Goal: Task Accomplishment & Management: Complete application form

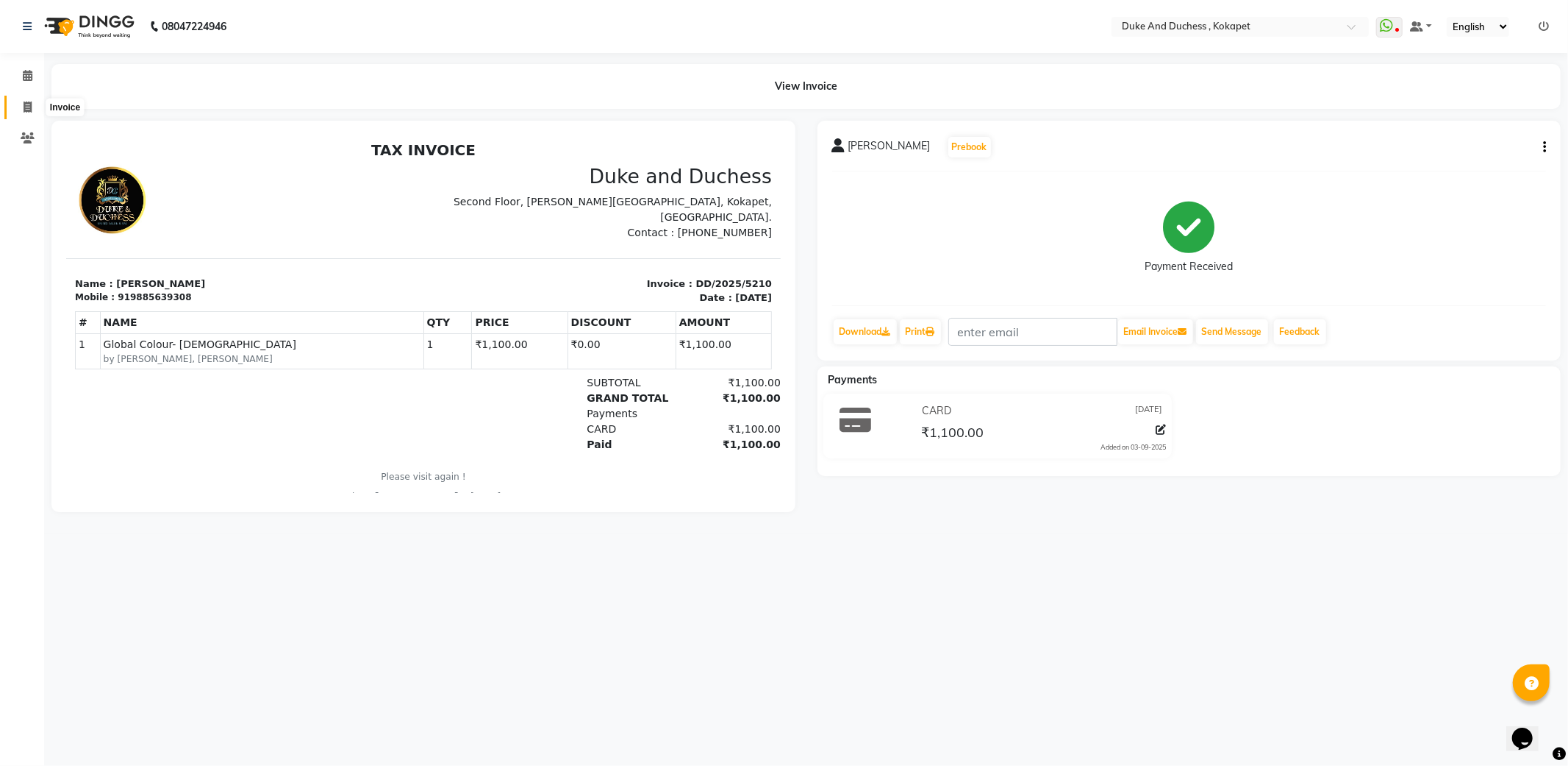
click at [32, 103] on span at bounding box center [27, 107] width 26 height 17
select select "service"
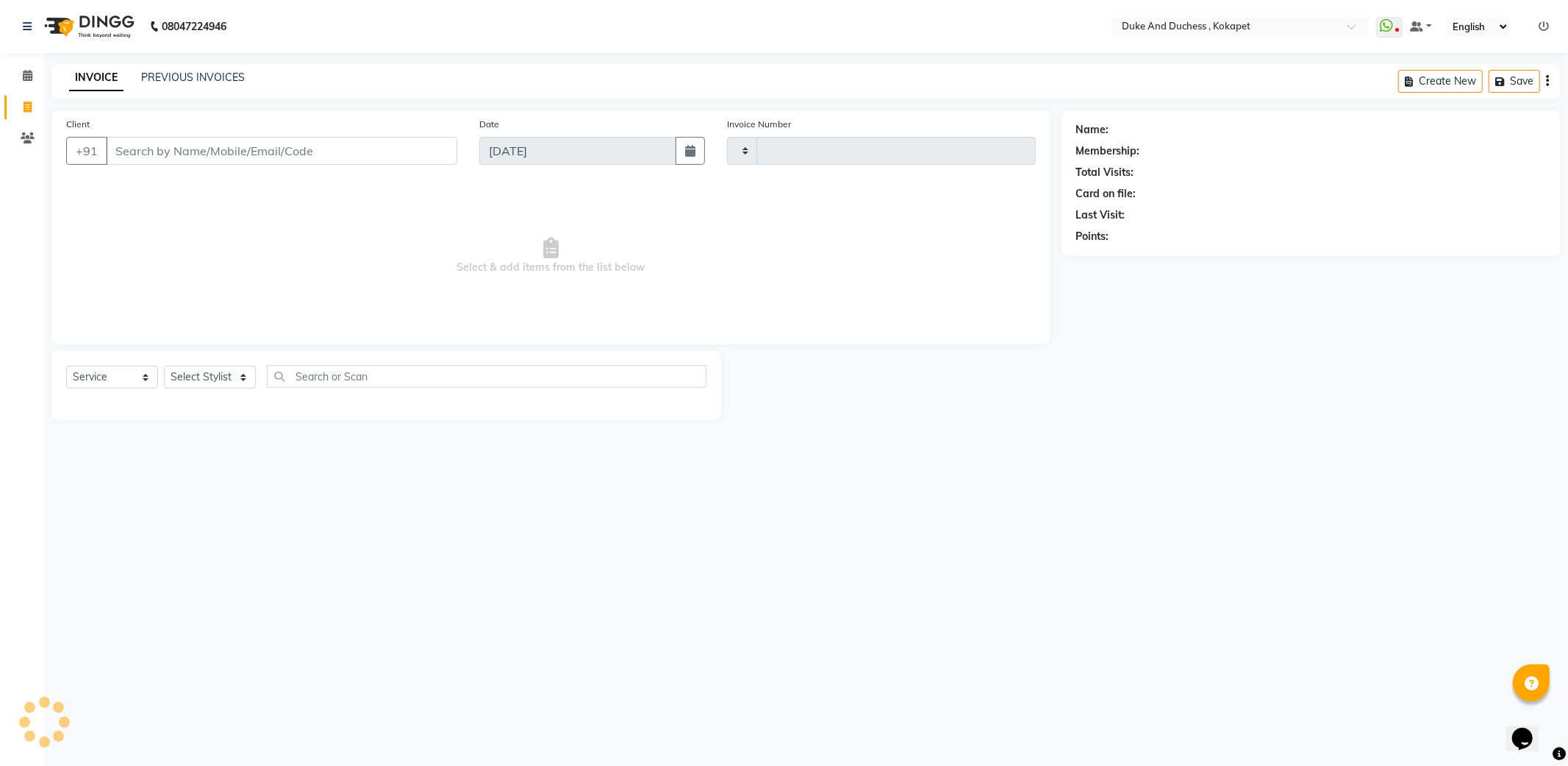
type input "5211"
select select "5687"
click at [193, 376] on select "Select Stylist Admin [PERSON_NAME] [PERSON_NAME] [PERSON_NAME] [PERSON_NAME] [P…" at bounding box center [210, 377] width 92 height 23
select select "74452"
click at [164, 366] on select "Select Stylist Admin [PERSON_NAME] [PERSON_NAME] [PERSON_NAME] [PERSON_NAME] [P…" at bounding box center [210, 377] width 92 height 23
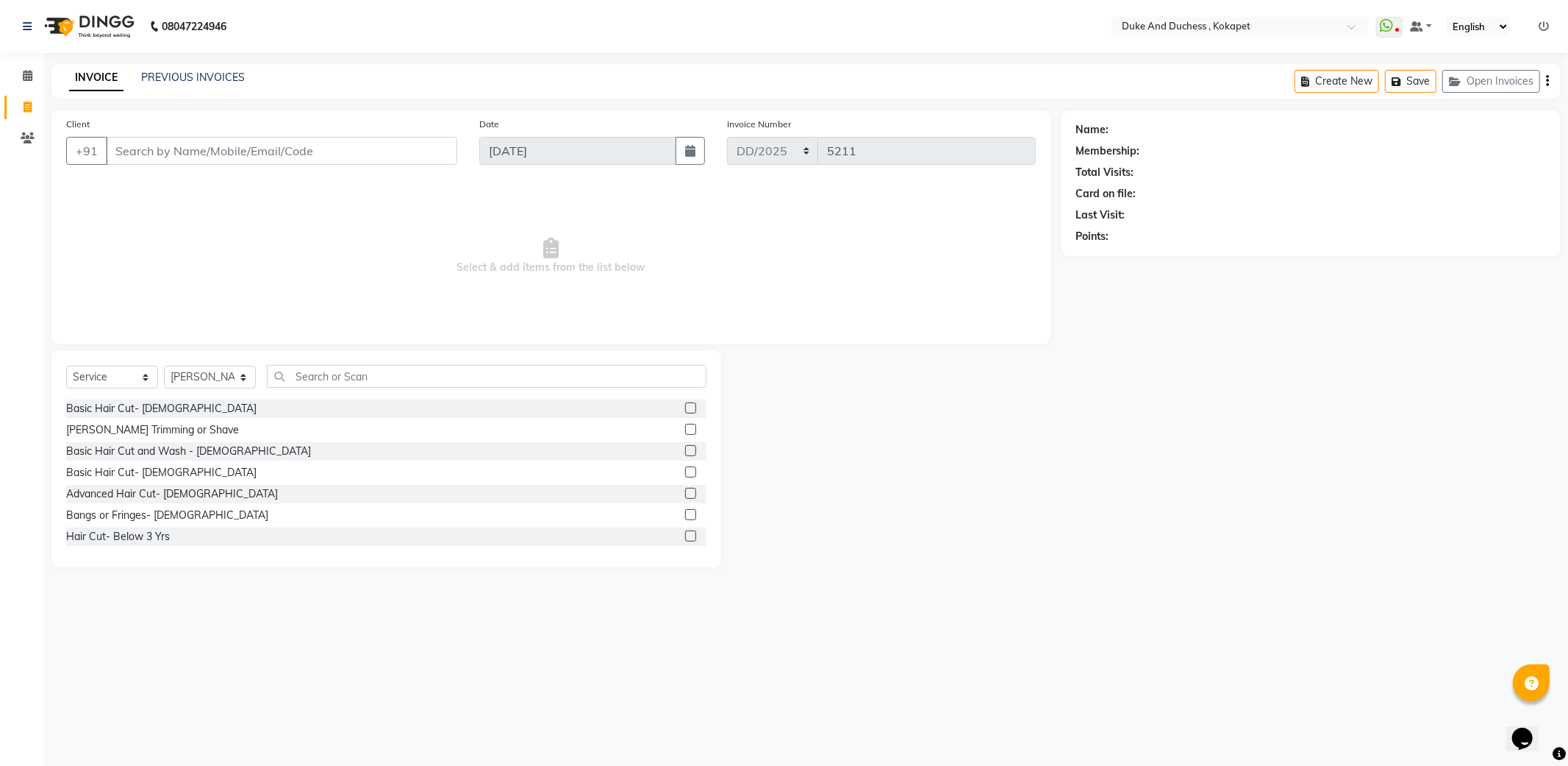
drag, startPoint x: 132, startPoint y: 412, endPoint x: 202, endPoint y: 298, distance: 133.8
click at [134, 408] on div "Basic Hair Cut- [DEMOGRAPHIC_DATA]" at bounding box center [162, 409] width 190 height 15
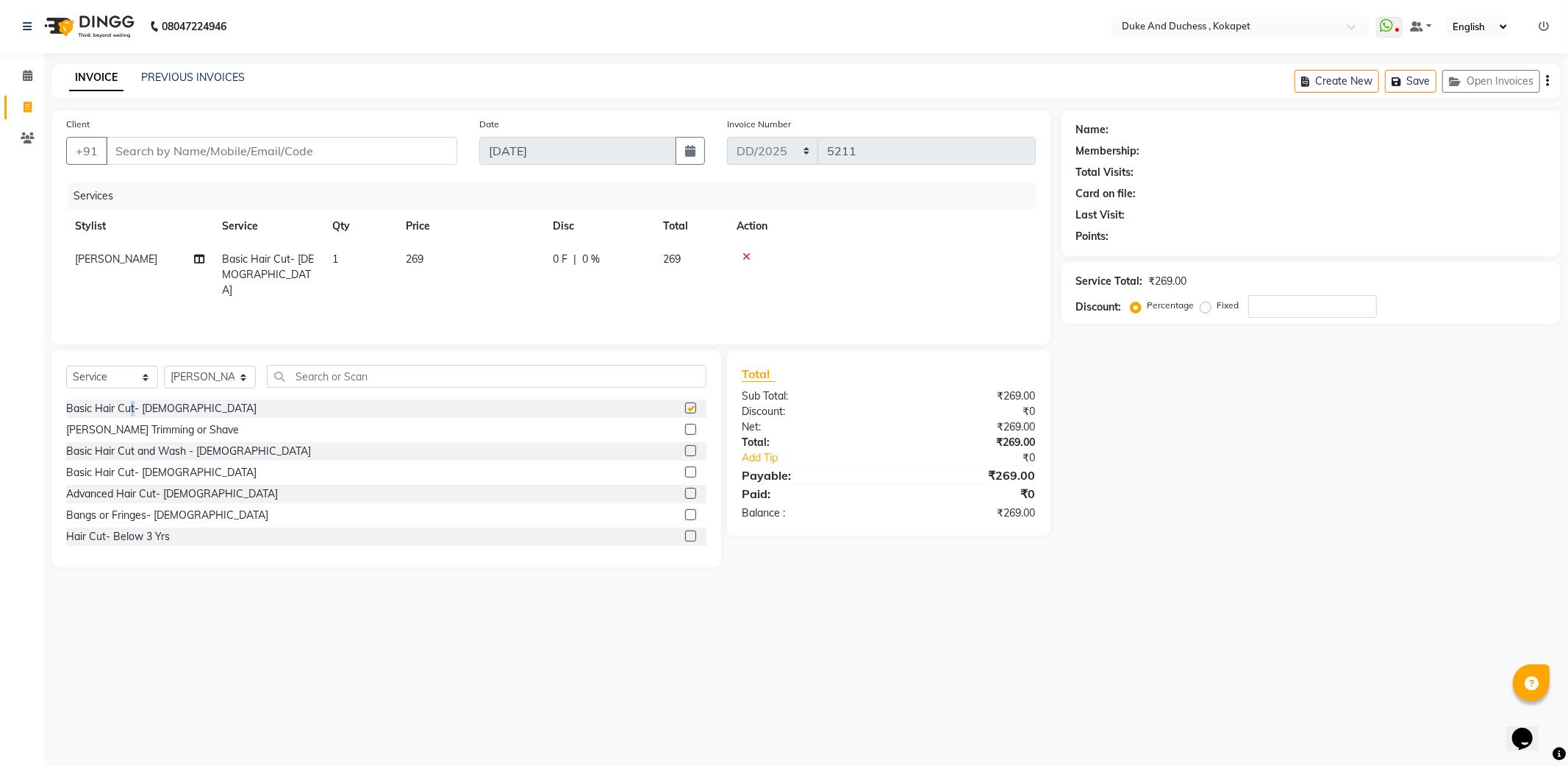
checkbox input "false"
click at [276, 148] on input "Client" at bounding box center [281, 150] width 351 height 28
type input "7"
type input "0"
type input "7893546688"
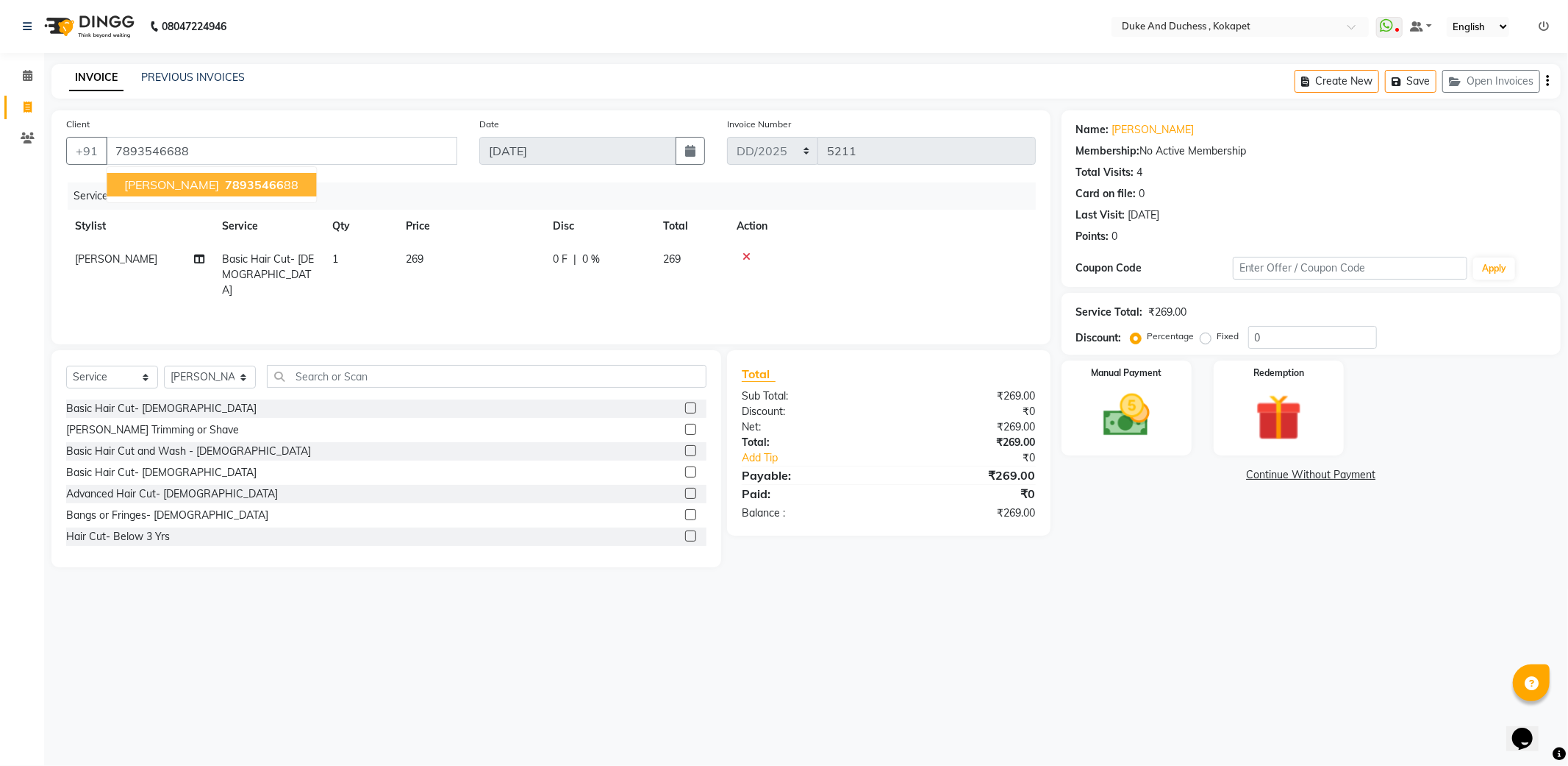
click at [226, 186] on span "78935466" at bounding box center [254, 184] width 59 height 14
click at [1137, 409] on img at bounding box center [1126, 415] width 79 height 56
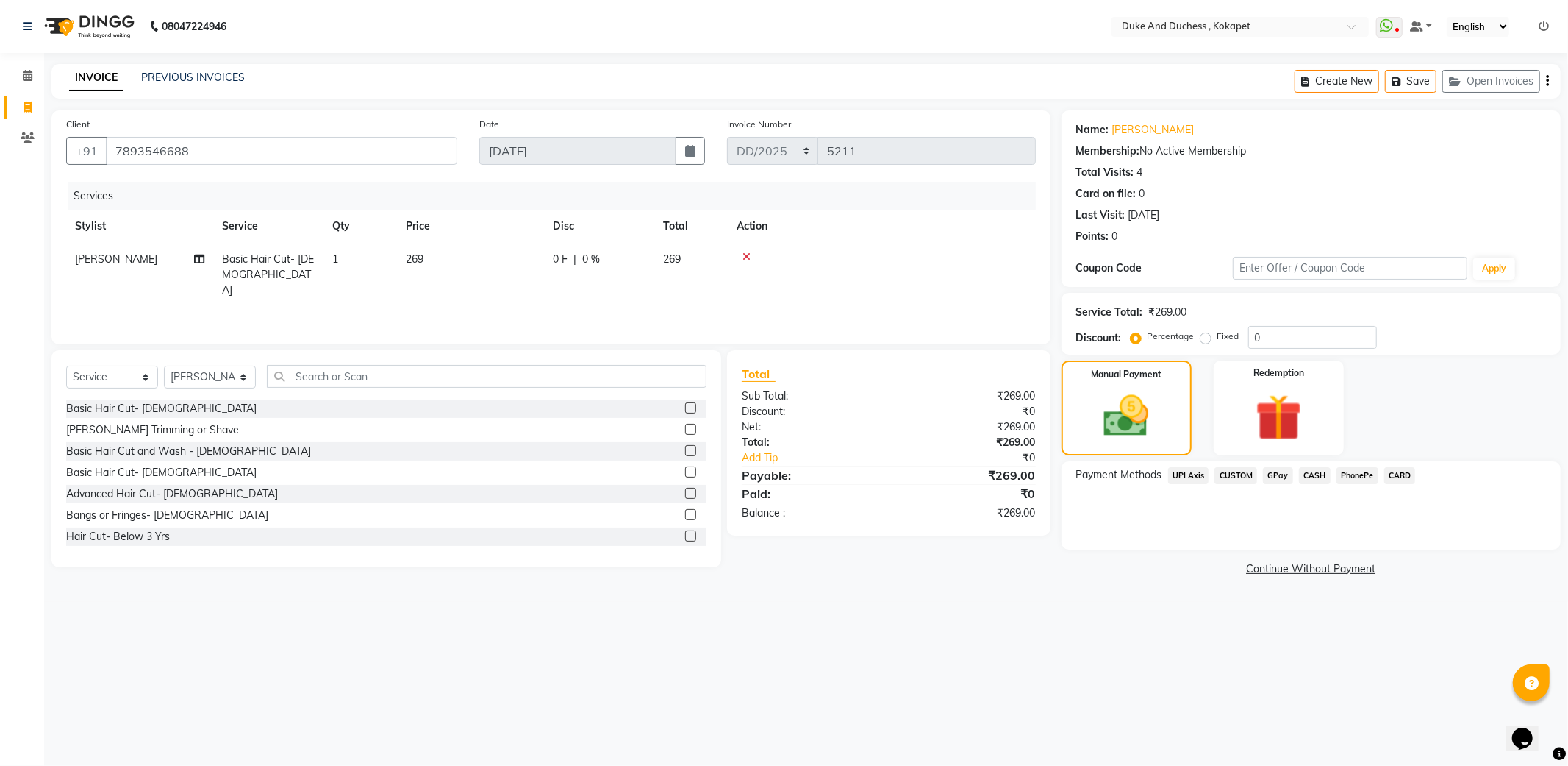
drag, startPoint x: 1348, startPoint y: 475, endPoint x: 1335, endPoint y: 483, distance: 15.3
click at [1348, 475] on span "PhonePe" at bounding box center [1357, 475] width 42 height 17
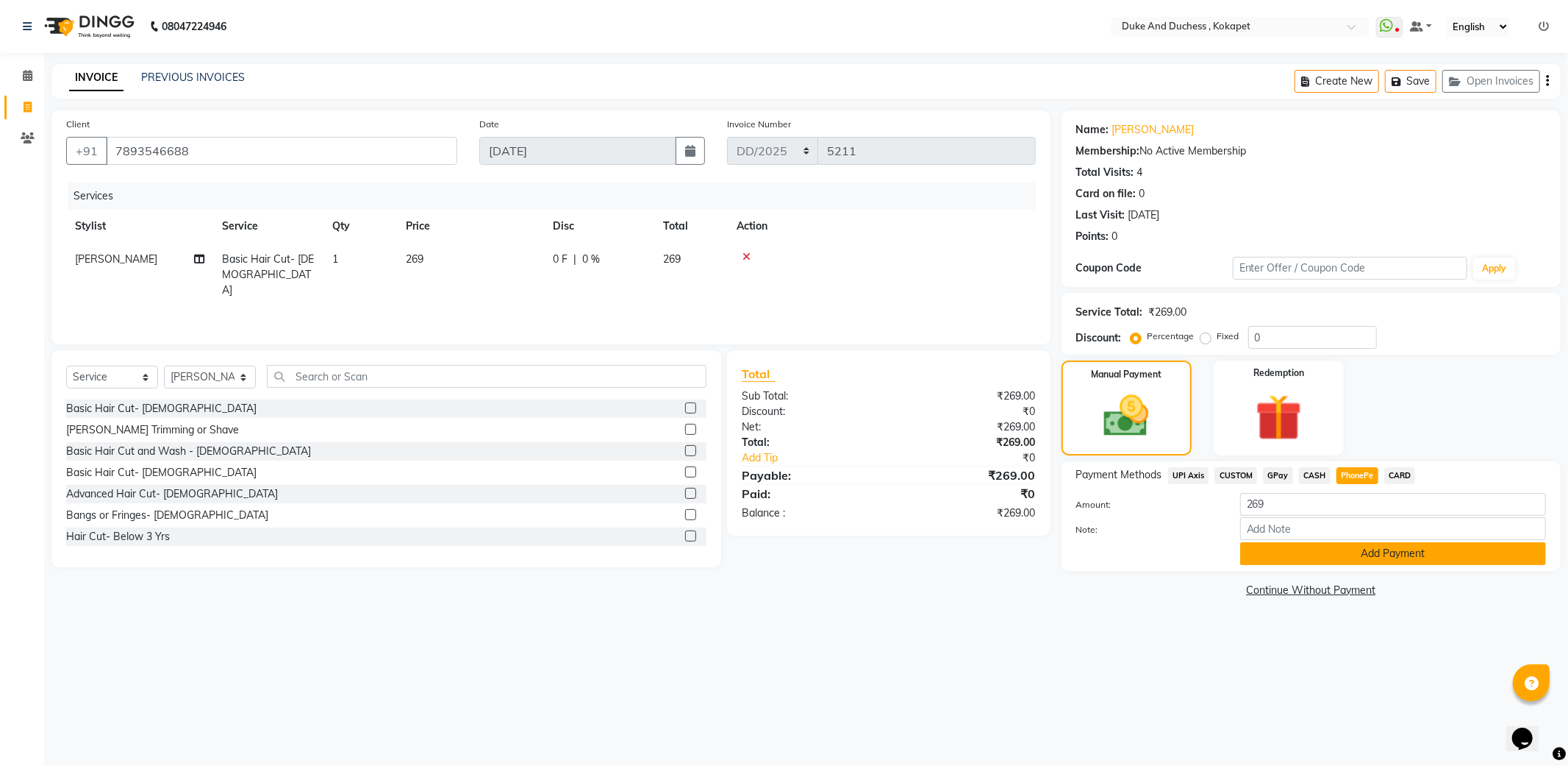
click at [1305, 549] on button "Add Payment" at bounding box center [1393, 554] width 306 height 23
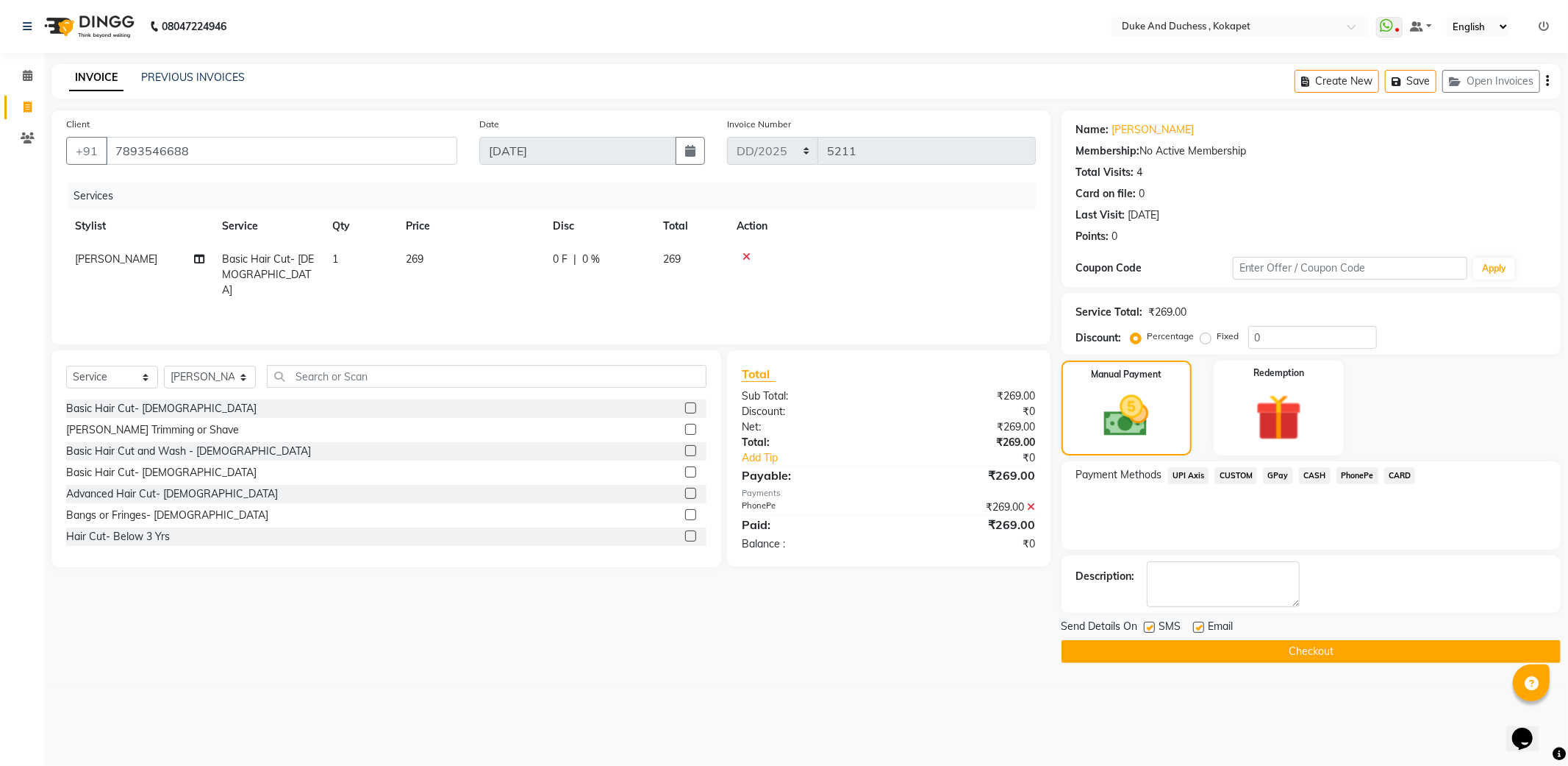
click at [1309, 649] on button "Checkout" at bounding box center [1311, 651] width 499 height 23
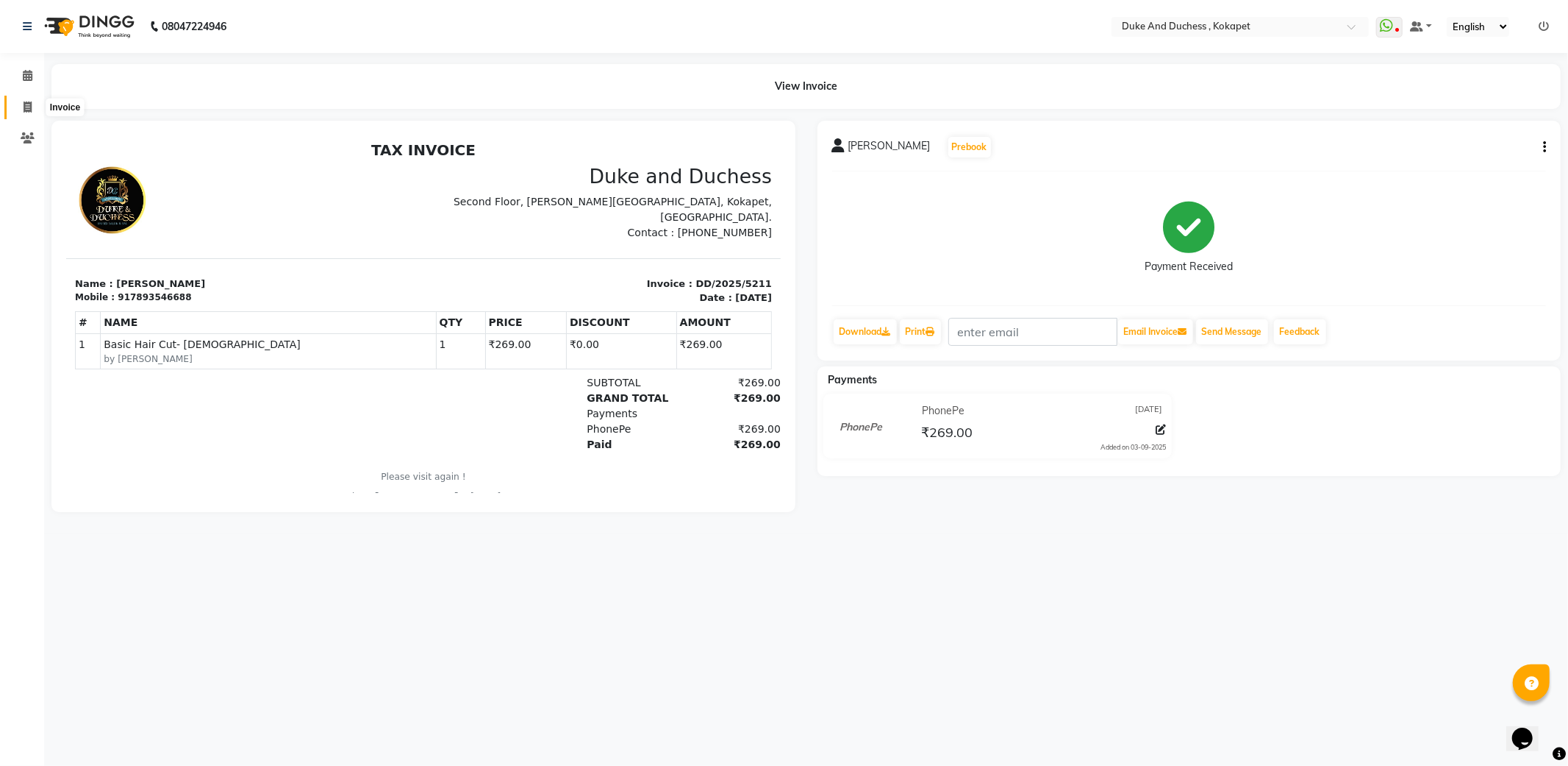
click at [20, 106] on span at bounding box center [27, 107] width 26 height 17
select select "service"
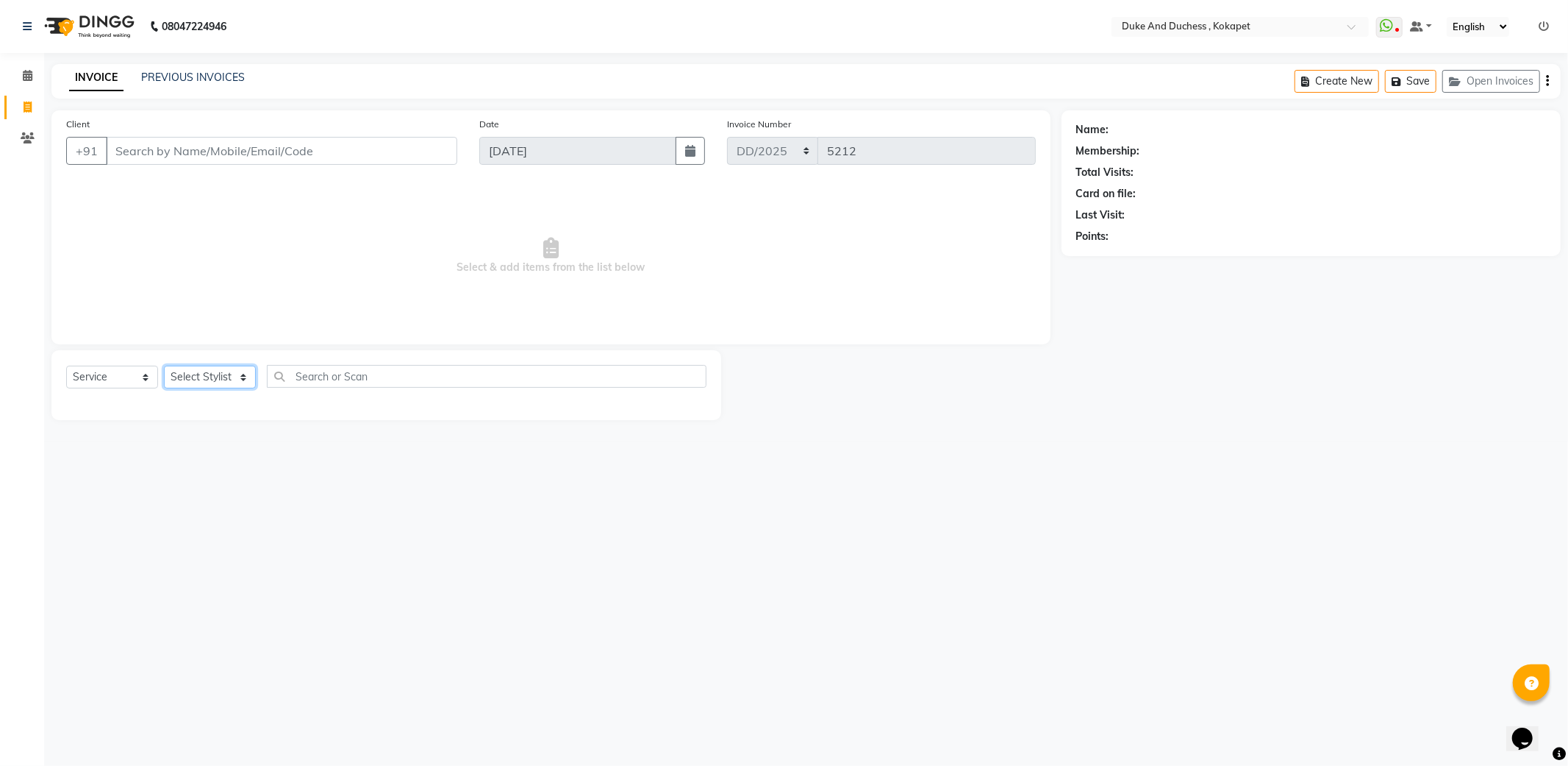
click at [191, 372] on select "Select Stylist Admin [PERSON_NAME] [PERSON_NAME] [PERSON_NAME] [PERSON_NAME] [P…" at bounding box center [210, 377] width 92 height 23
select select "53001"
click at [164, 366] on select "Select Stylist Admin [PERSON_NAME] [PERSON_NAME] [PERSON_NAME] [PERSON_NAME] [P…" at bounding box center [210, 377] width 92 height 23
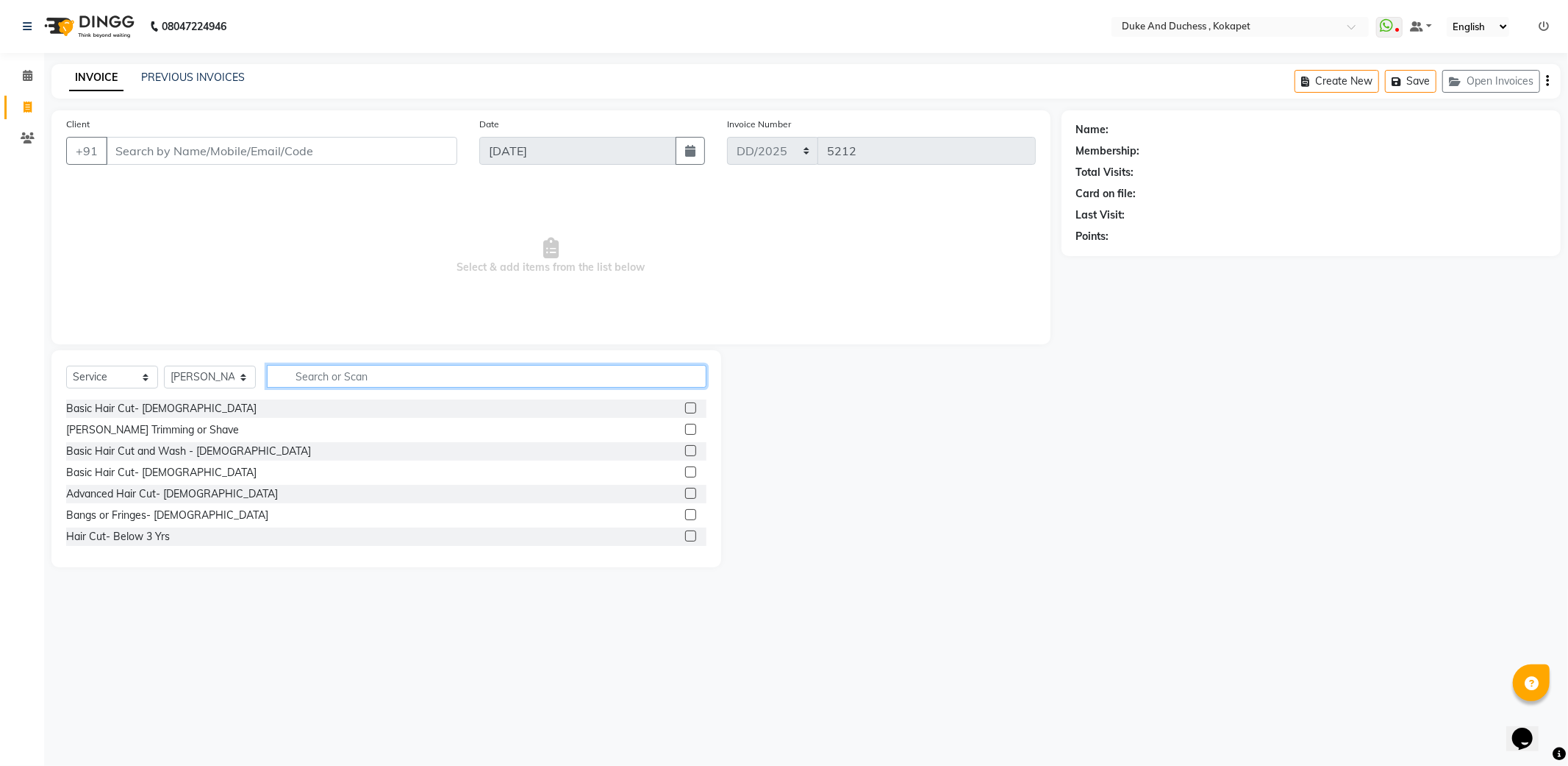
click at [325, 384] on input "text" at bounding box center [486, 376] width 439 height 23
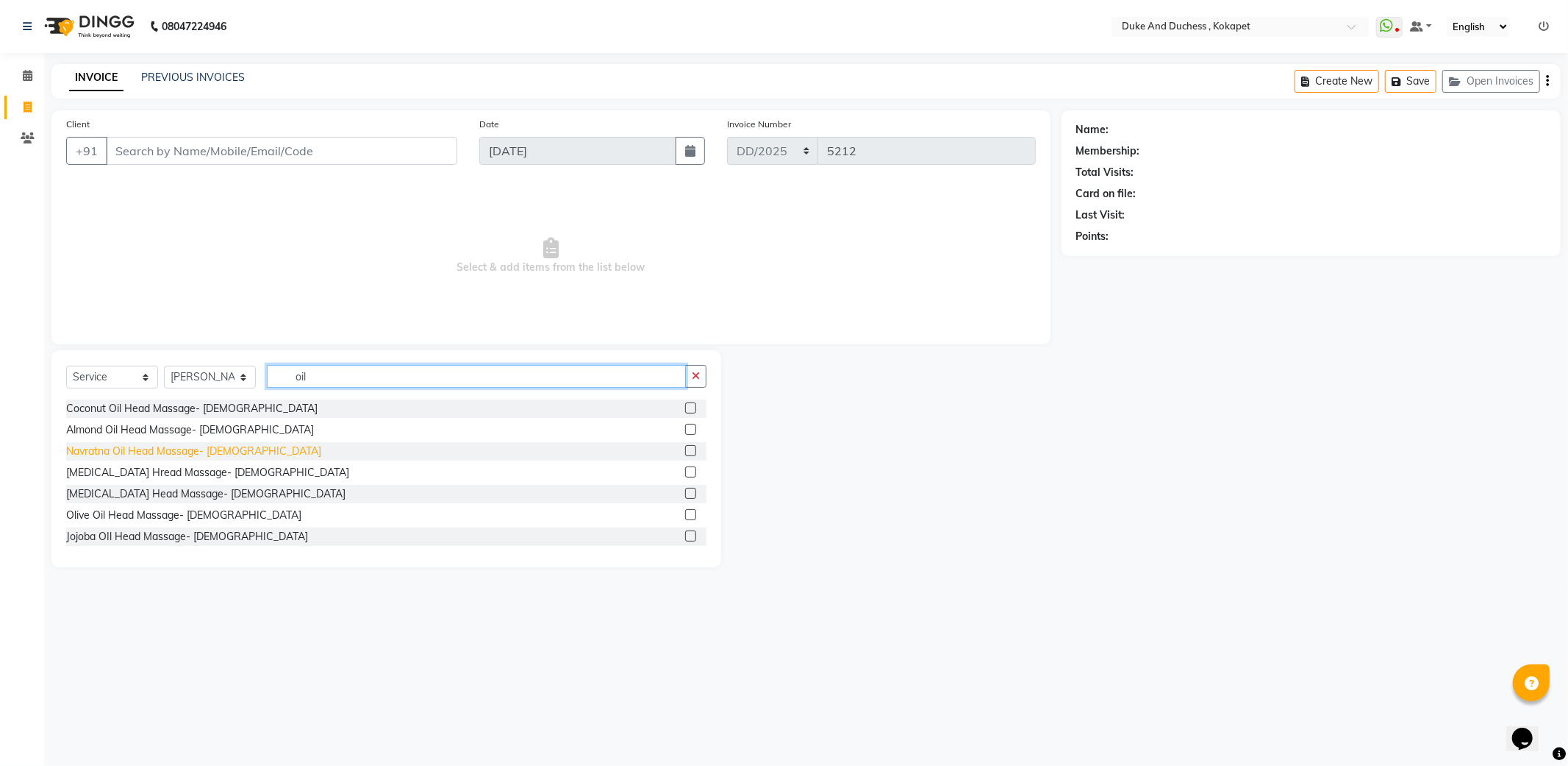
type input "oil"
click at [134, 457] on div "Navratna Oil Head Massage- [DEMOGRAPHIC_DATA]" at bounding box center [194, 451] width 255 height 15
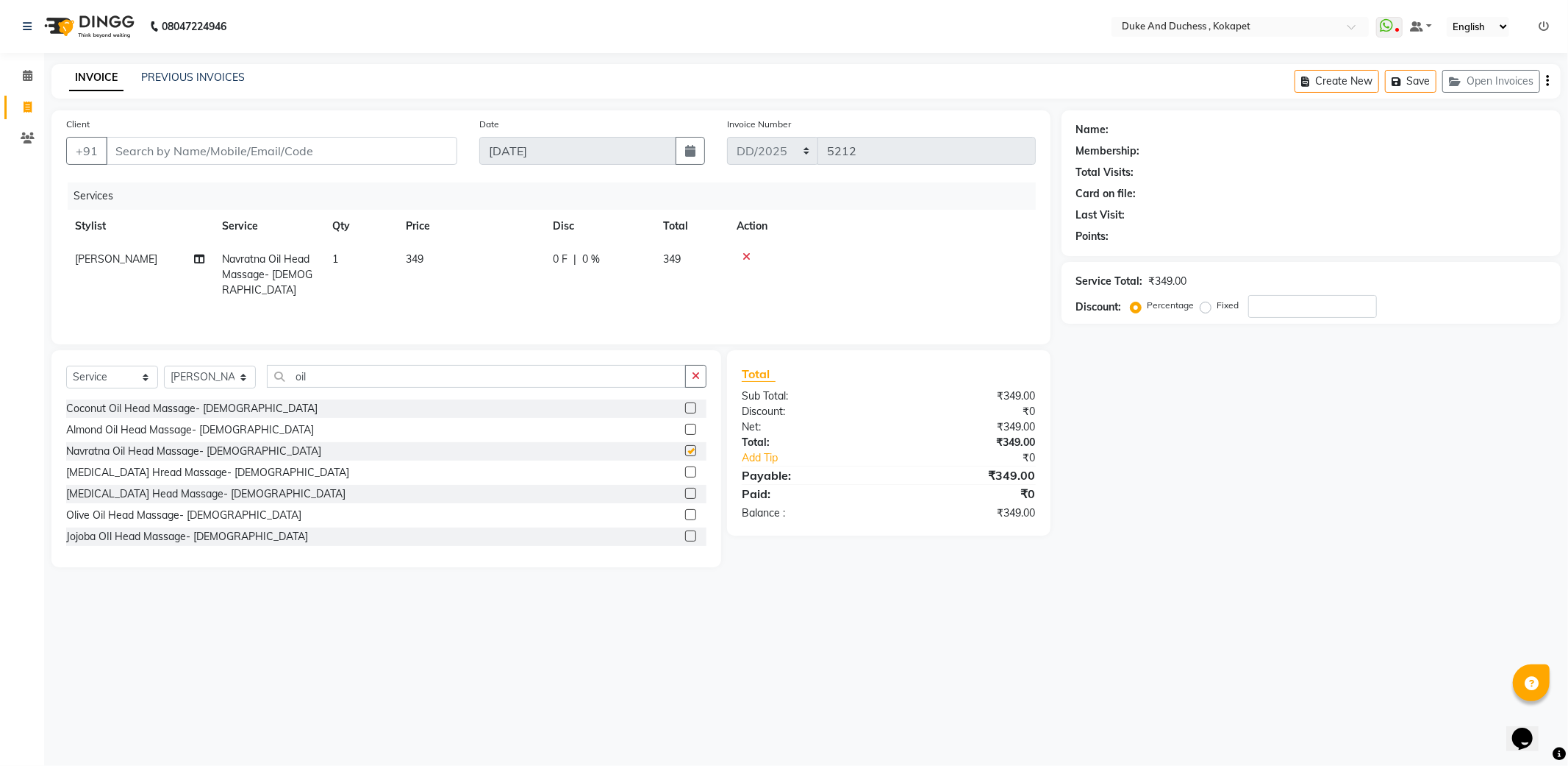
checkbox input "false"
click at [691, 372] on button "button" at bounding box center [696, 376] width 21 height 23
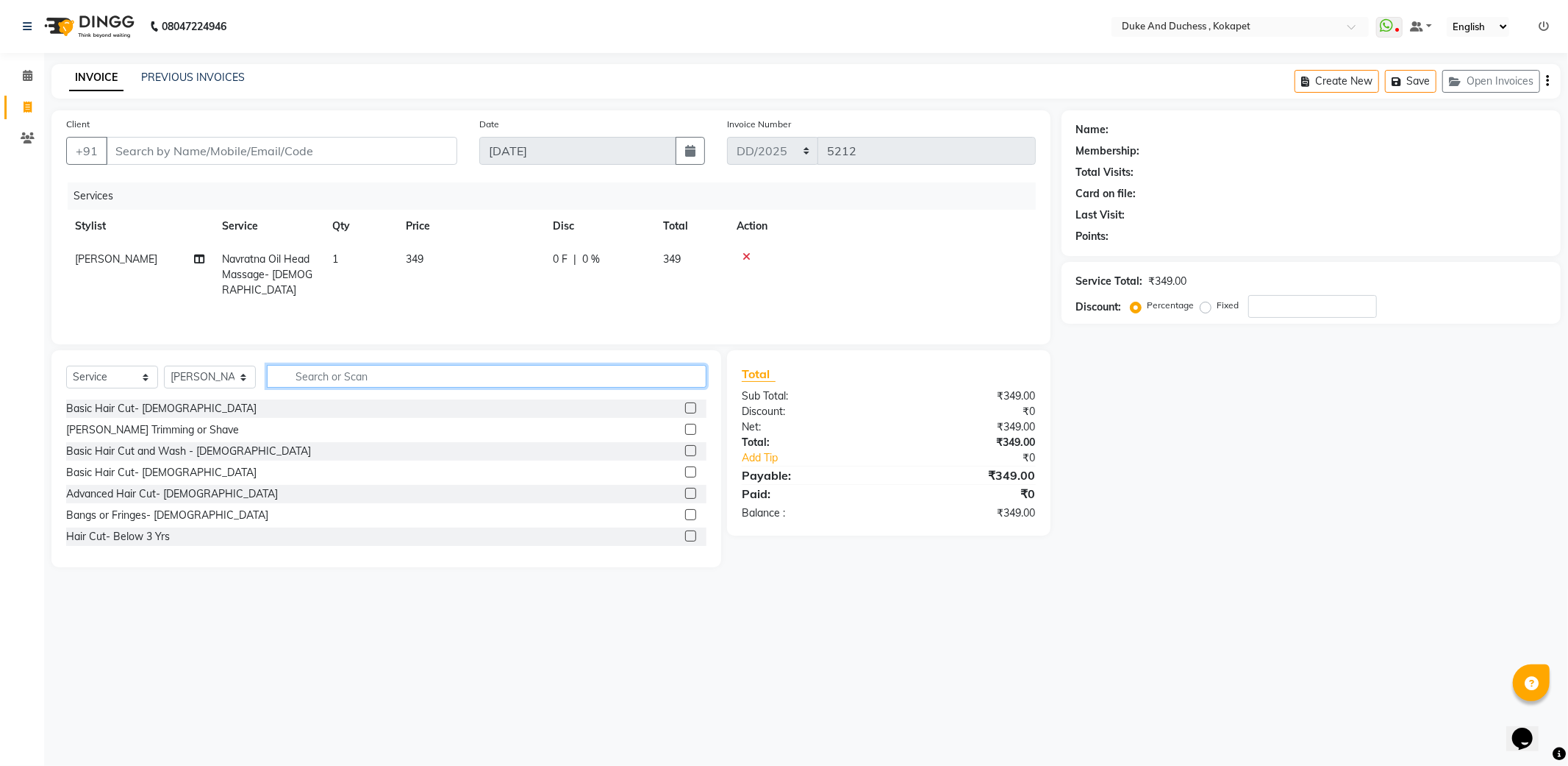
click at [311, 384] on input "text" at bounding box center [486, 376] width 439 height 23
type input "g"
type input "o3"
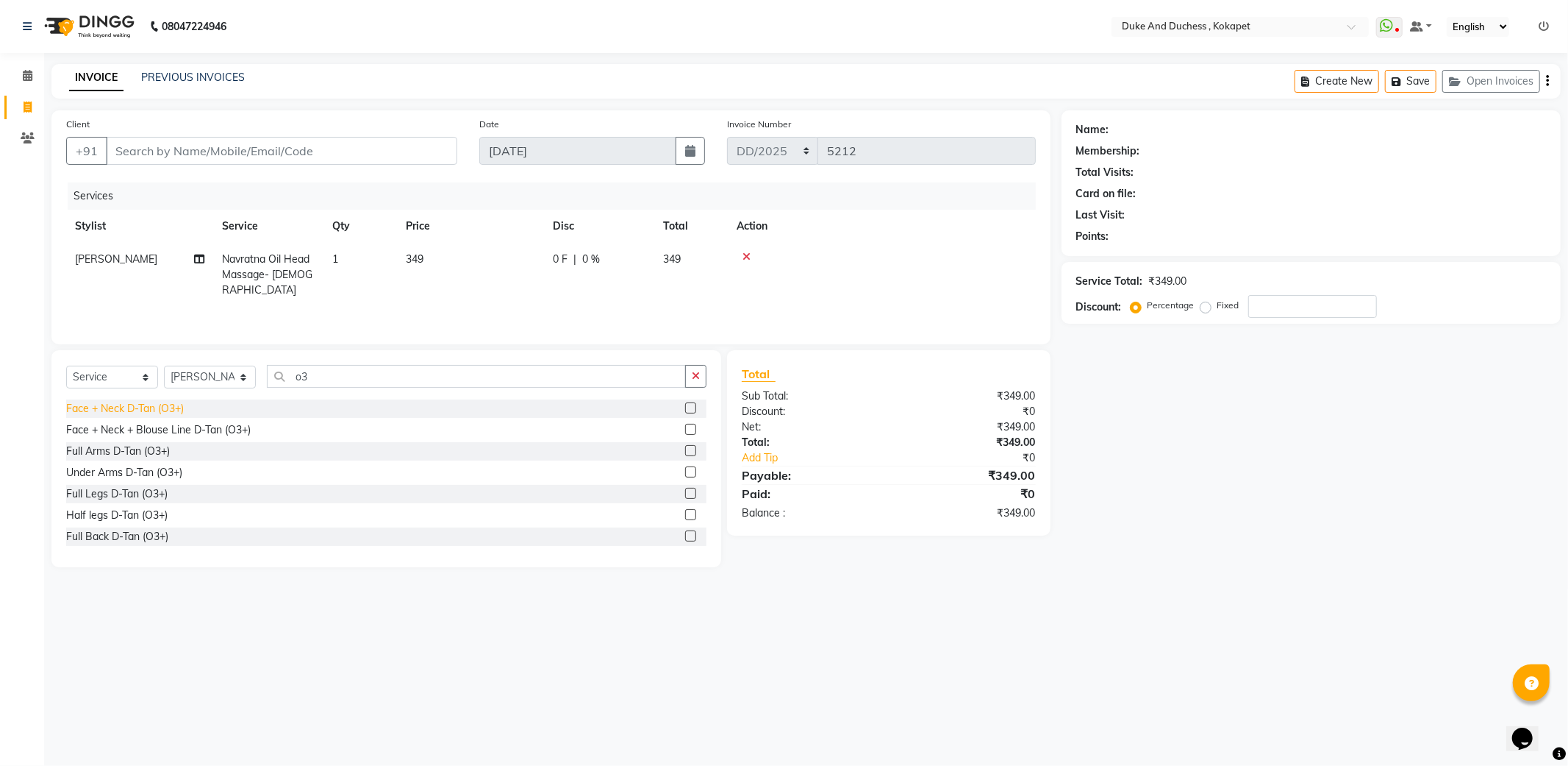
click at [114, 408] on div "Face + Neck D-Tan (O3+)" at bounding box center [125, 409] width 118 height 15
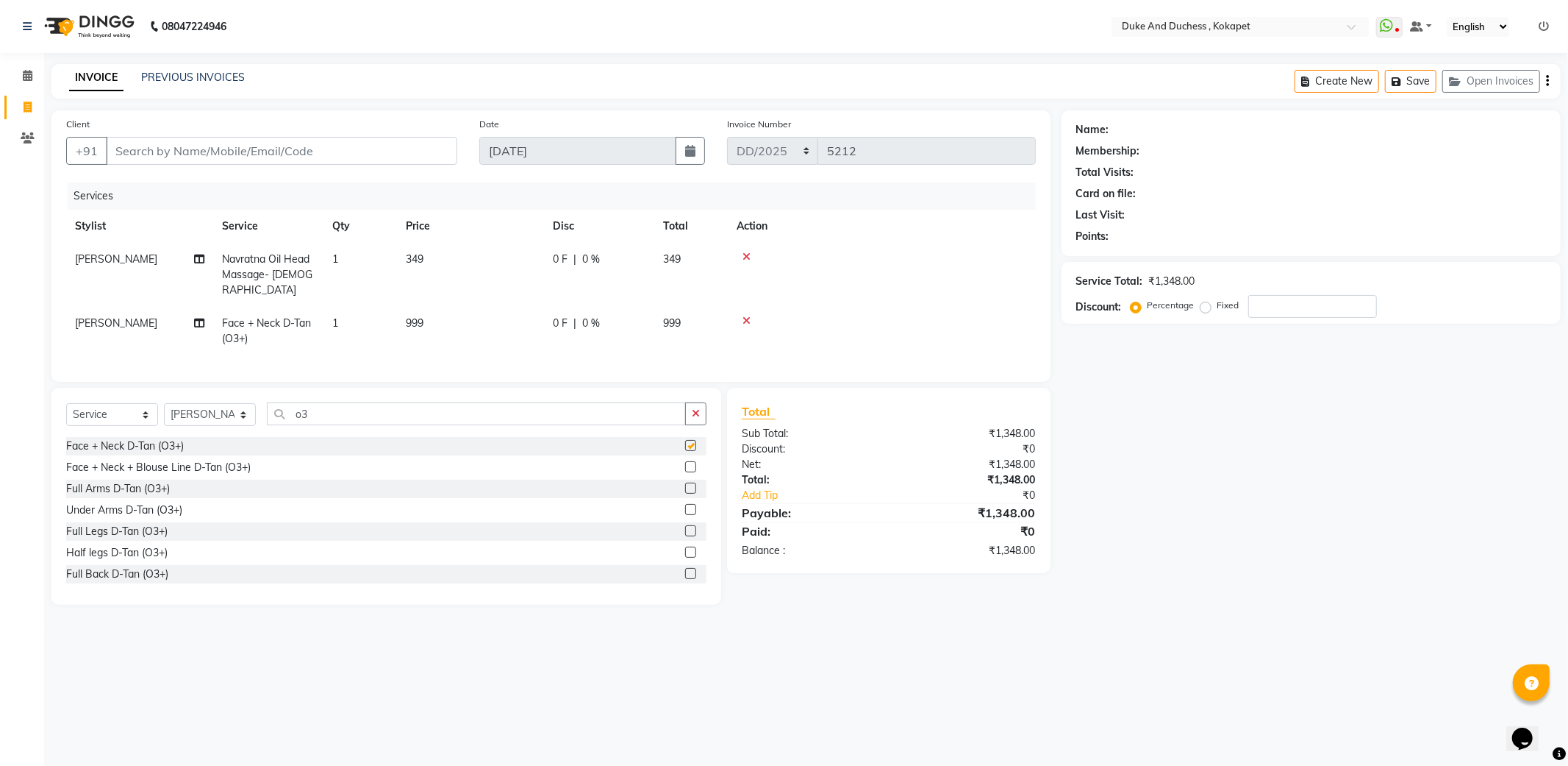
checkbox input "false"
click at [701, 416] on button "button" at bounding box center [696, 414] width 21 height 23
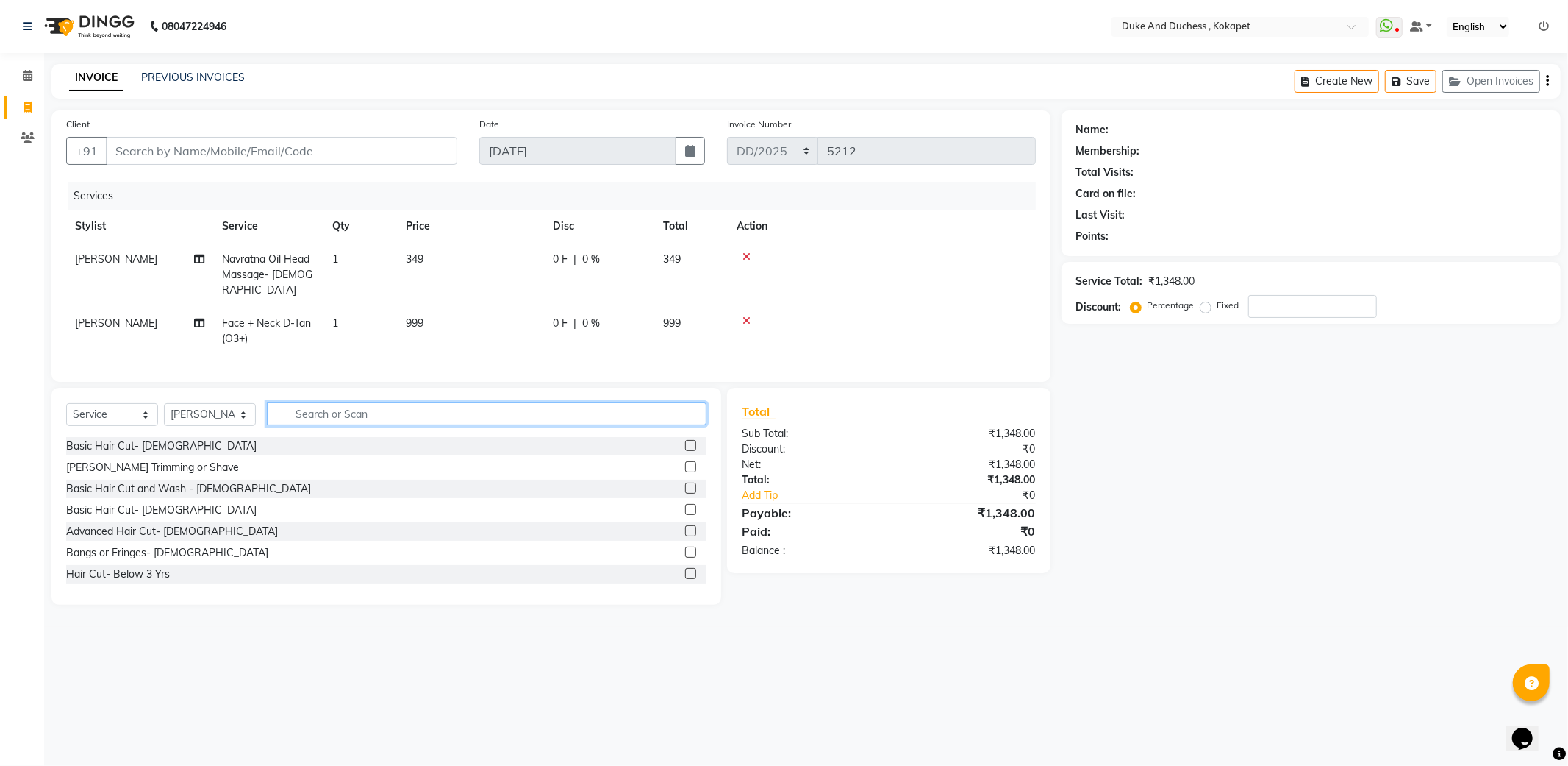
click at [475, 409] on input "text" at bounding box center [486, 414] width 439 height 23
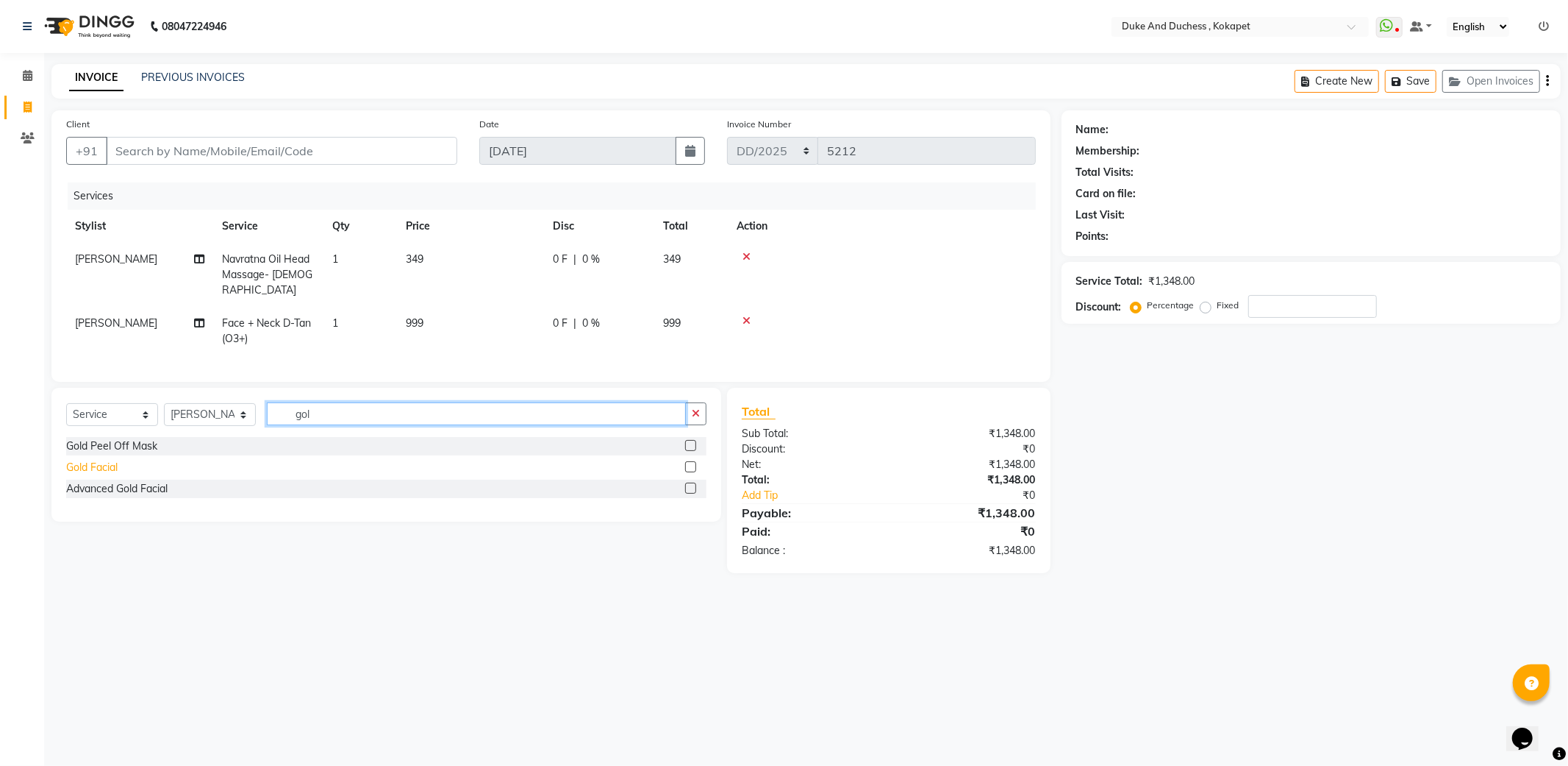
type input "gol"
click at [88, 462] on div "Gold Facial" at bounding box center [92, 468] width 51 height 15
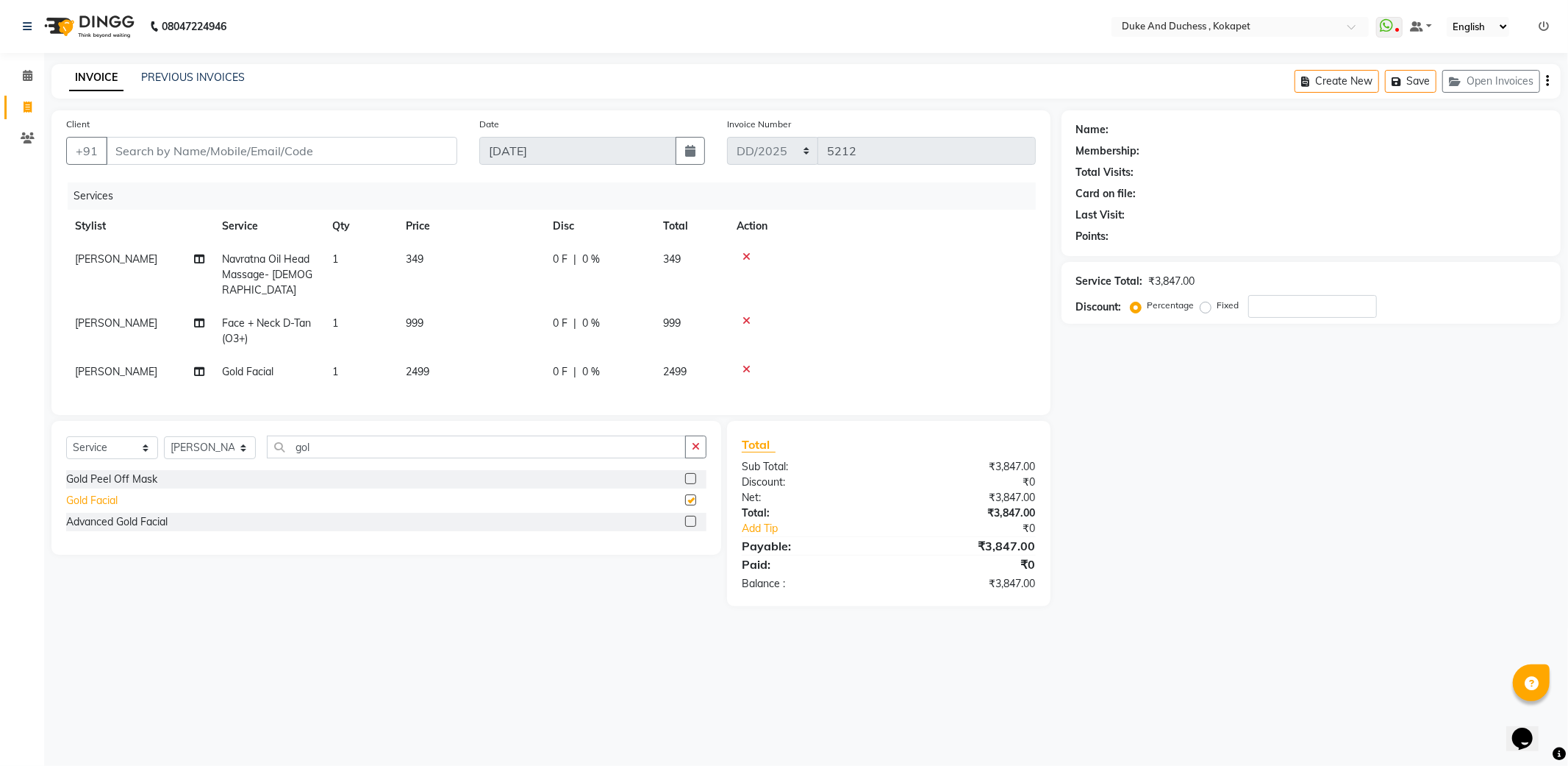
checkbox input "false"
click at [691, 443] on button "button" at bounding box center [696, 446] width 21 height 23
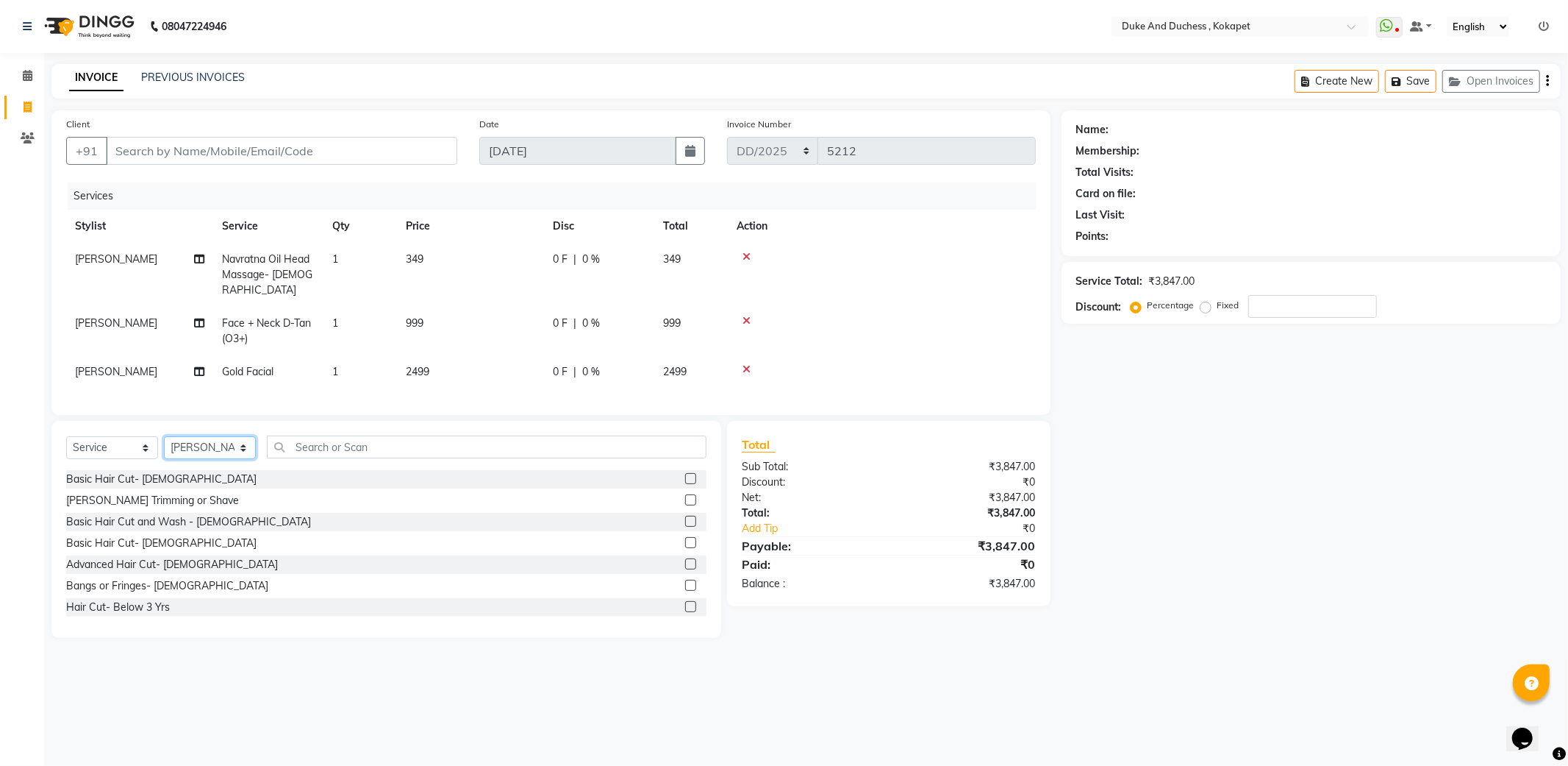
click at [215, 440] on select "Select Stylist Admin [PERSON_NAME] [PERSON_NAME] [PERSON_NAME] [PERSON_NAME] [P…" at bounding box center [210, 447] width 92 height 23
select select "74452"
click at [164, 436] on select "Select Stylist Admin [PERSON_NAME] [PERSON_NAME] [PERSON_NAME] [PERSON_NAME] [P…" at bounding box center [210, 447] width 92 height 23
click at [124, 476] on div "Basic Hair Cut- [DEMOGRAPHIC_DATA]" at bounding box center [162, 479] width 190 height 15
checkbox input "false"
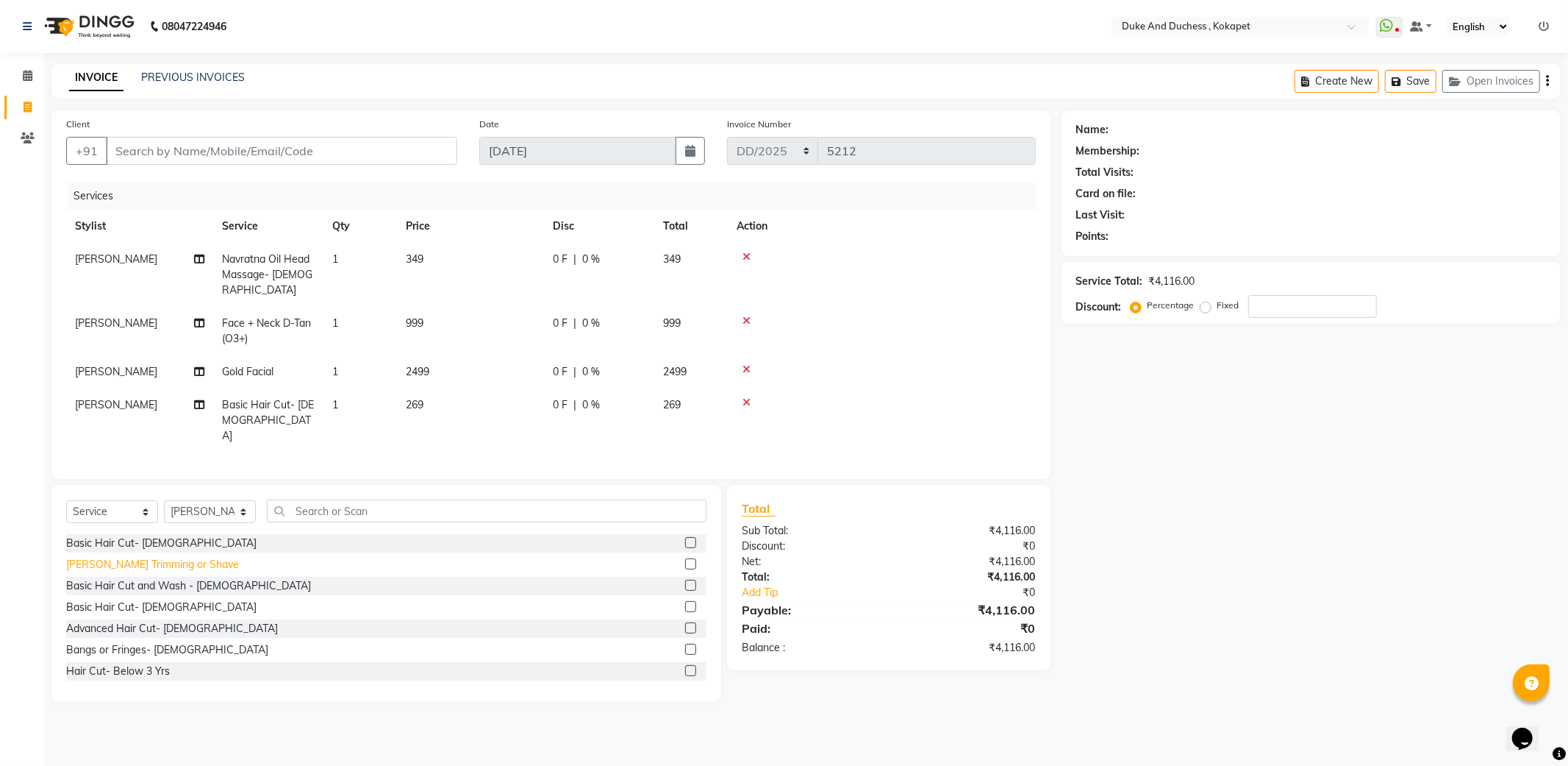
click at [120, 557] on div "[PERSON_NAME] Trimming or Shave" at bounding box center [152, 564] width 173 height 15
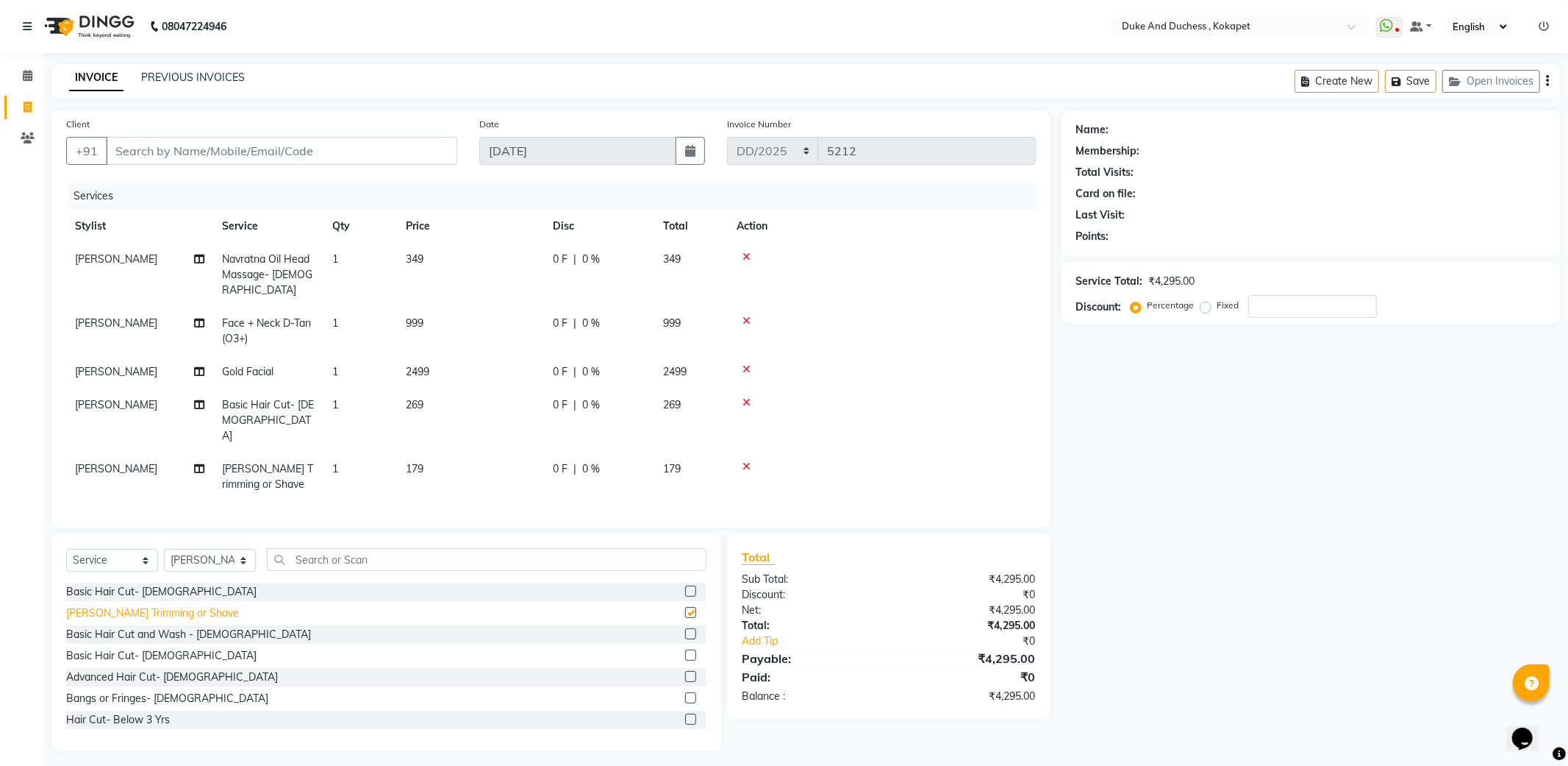
checkbox input "false"
click at [202, 548] on select "Select Stylist Admin [PERSON_NAME] [PERSON_NAME] [PERSON_NAME] [PERSON_NAME] [P…" at bounding box center [210, 560] width 92 height 23
select select "53001"
click at [164, 548] on select "Select Stylist Admin [PERSON_NAME] [PERSON_NAME] [PERSON_NAME] [PERSON_NAME] [P…" at bounding box center [210, 560] width 92 height 23
click at [331, 548] on input "text" at bounding box center [486, 559] width 439 height 23
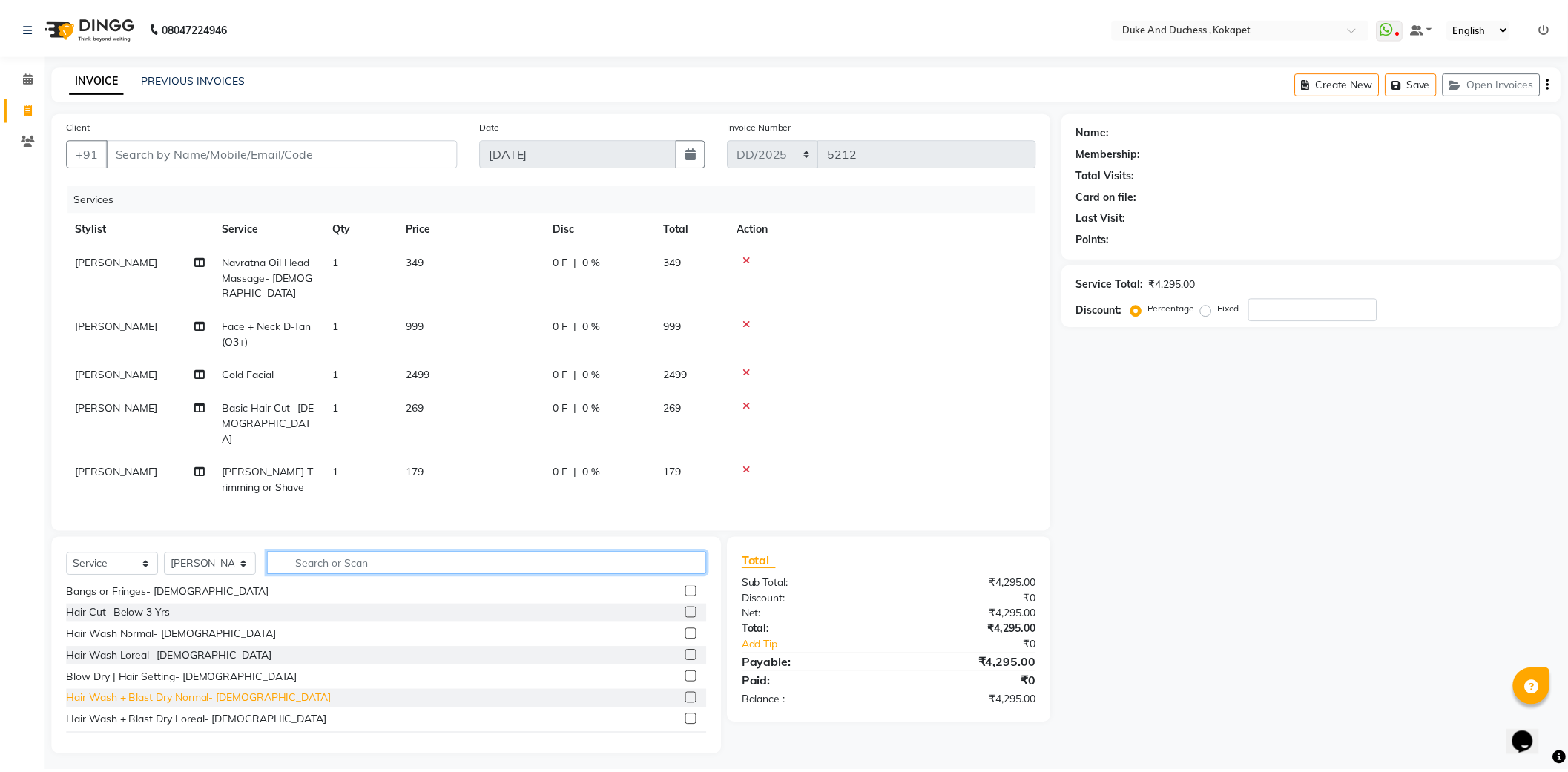
scroll to position [82, 0]
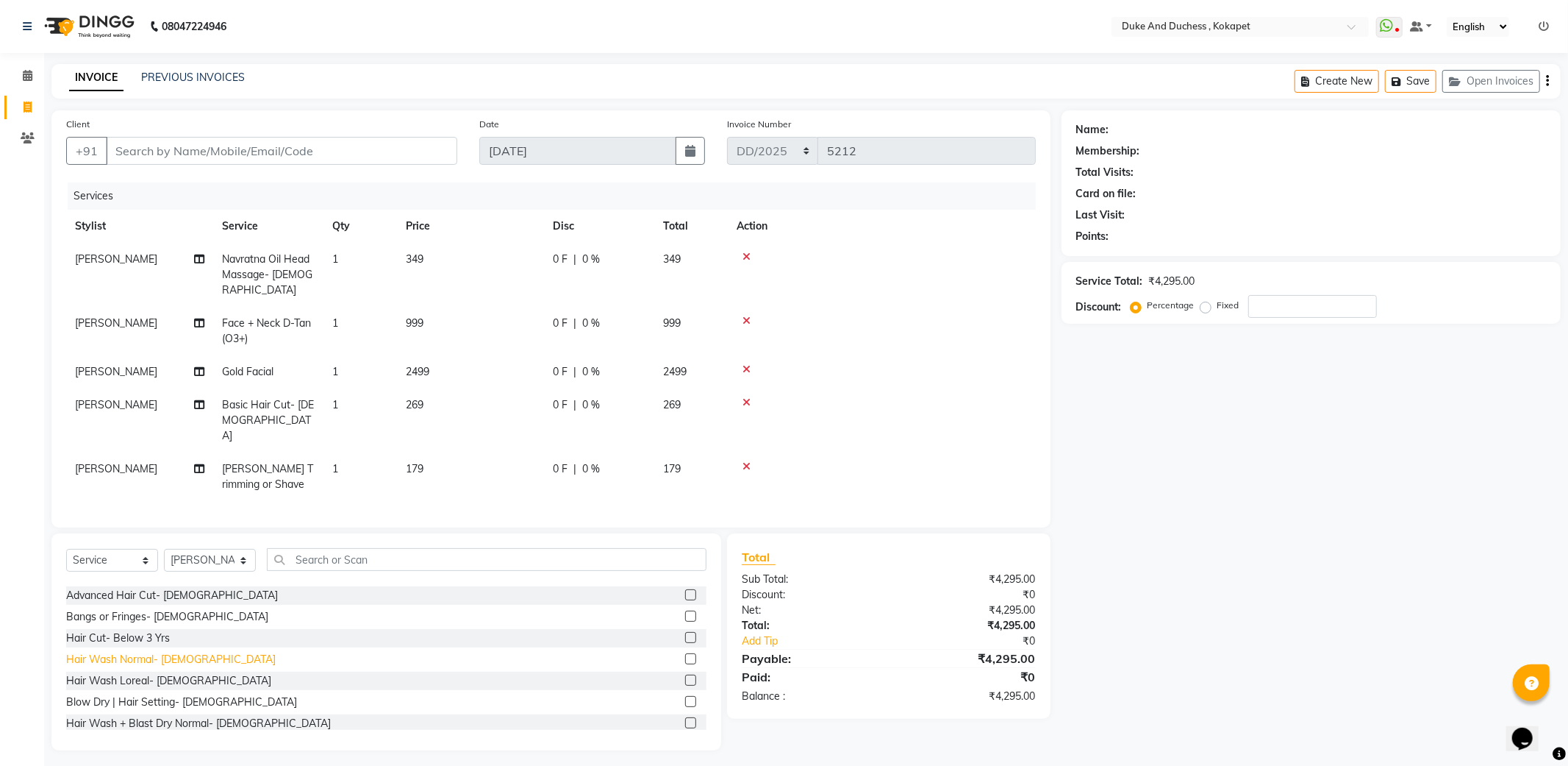
click at [148, 652] on div "Hair Wash Normal- [DEMOGRAPHIC_DATA]" at bounding box center [171, 659] width 210 height 15
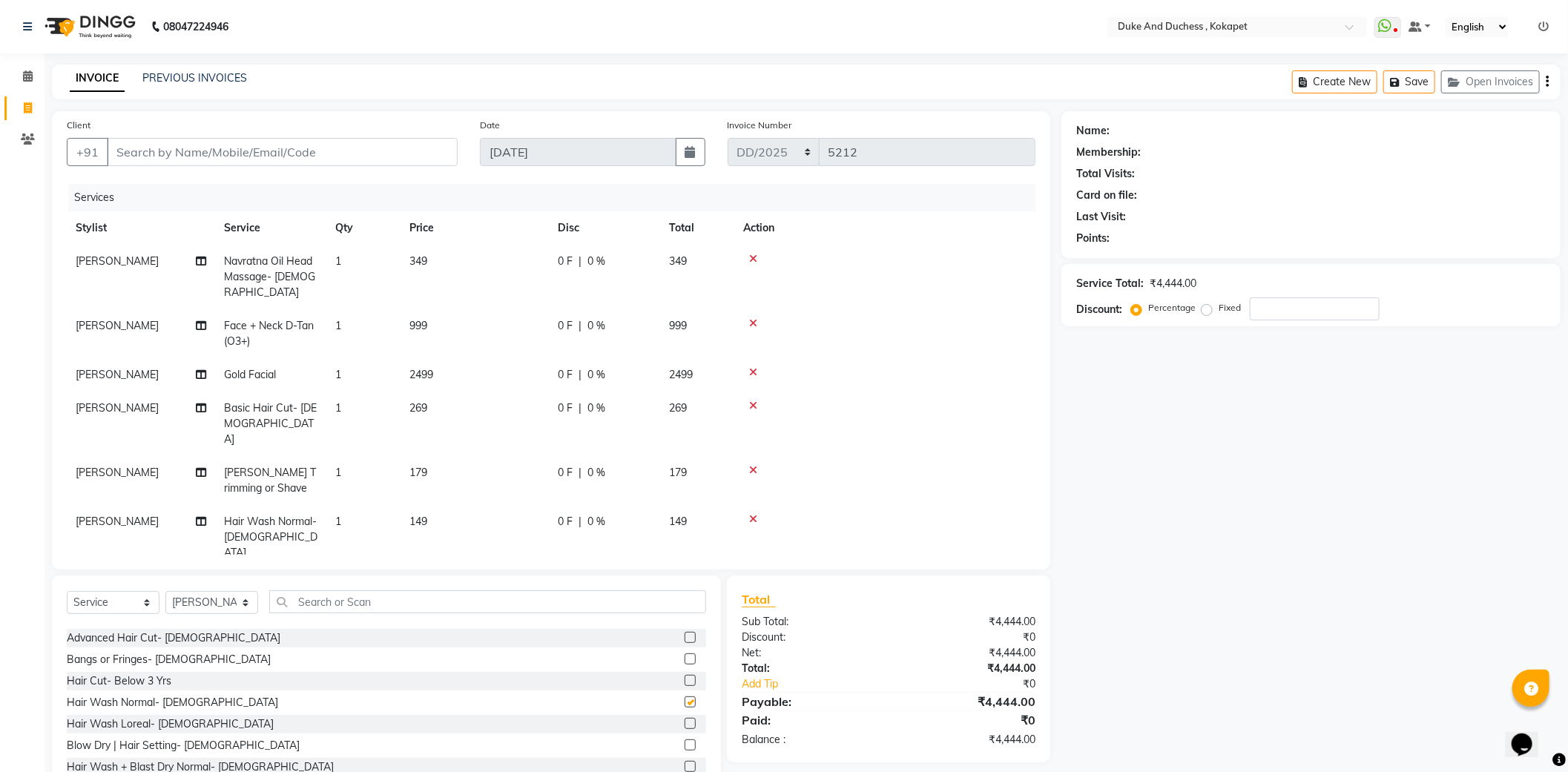
checkbox input "false"
click at [231, 144] on input "Client" at bounding box center [282, 152] width 351 height 28
click at [219, 155] on input "Client" at bounding box center [282, 152] width 351 height 28
type input "9"
type input "0"
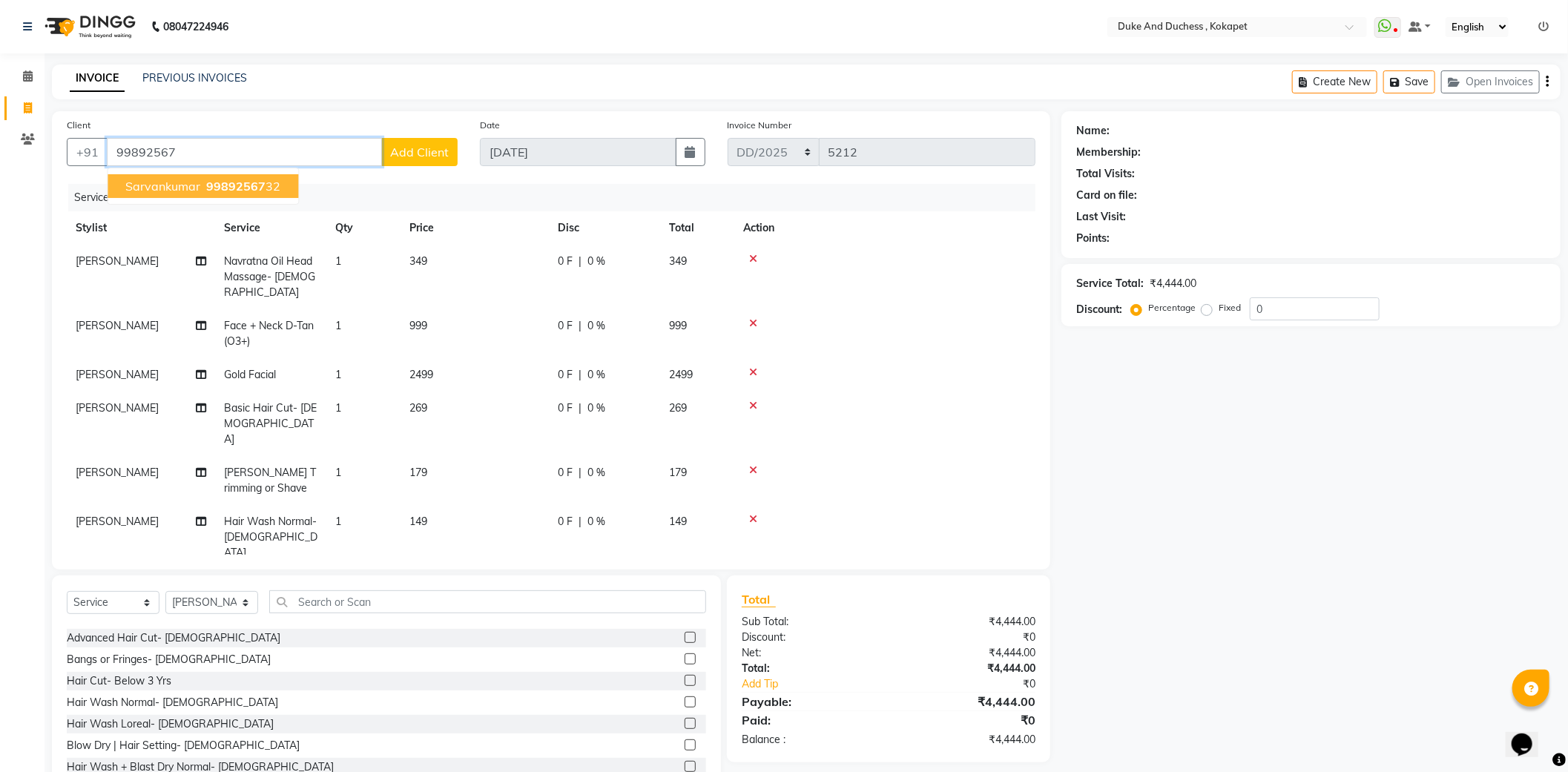
click at [139, 187] on span "sarvankumar" at bounding box center [163, 186] width 75 height 14
type input "9989256732"
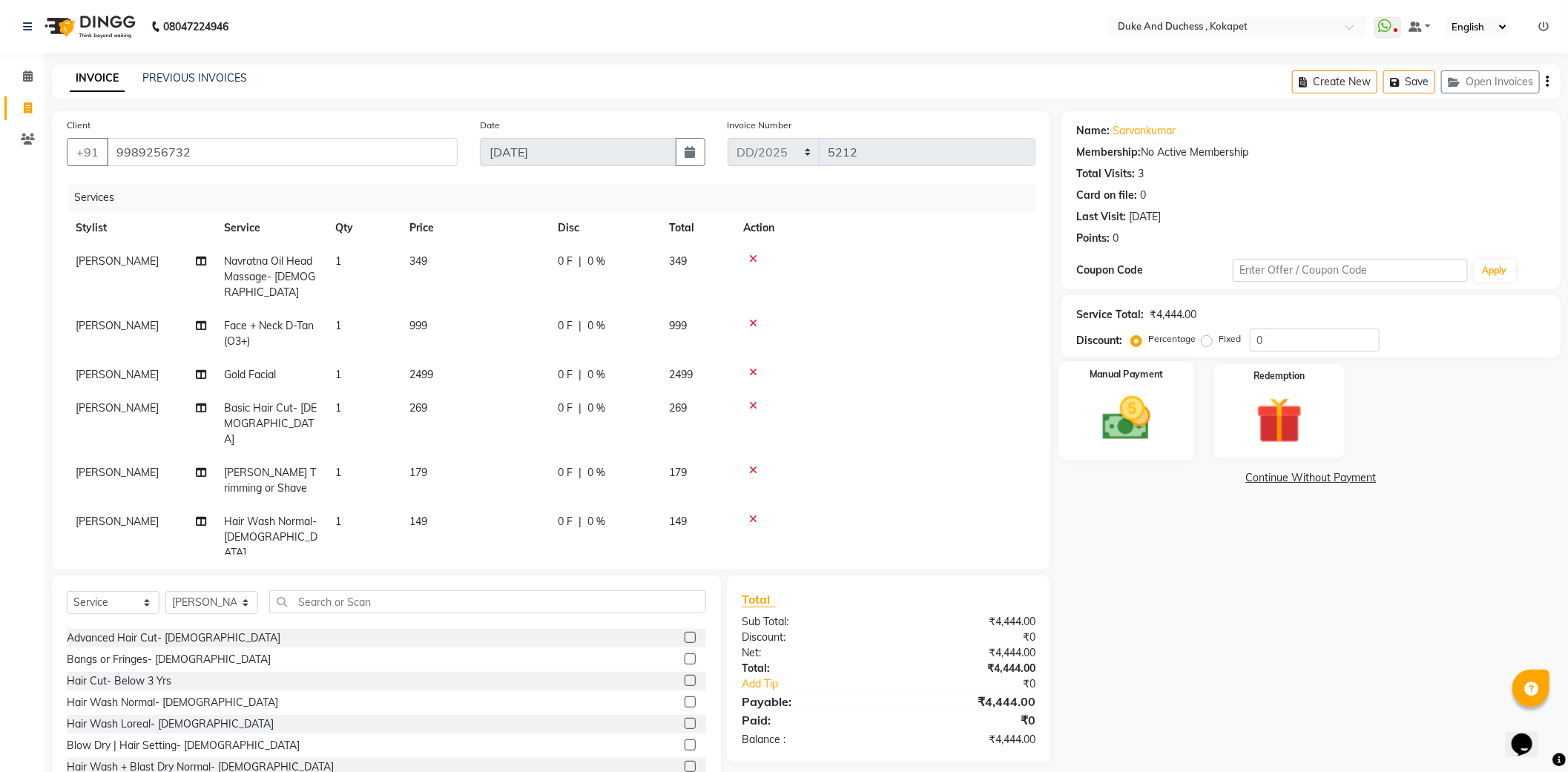
click at [1144, 386] on div "Manual Payment" at bounding box center [1126, 410] width 136 height 99
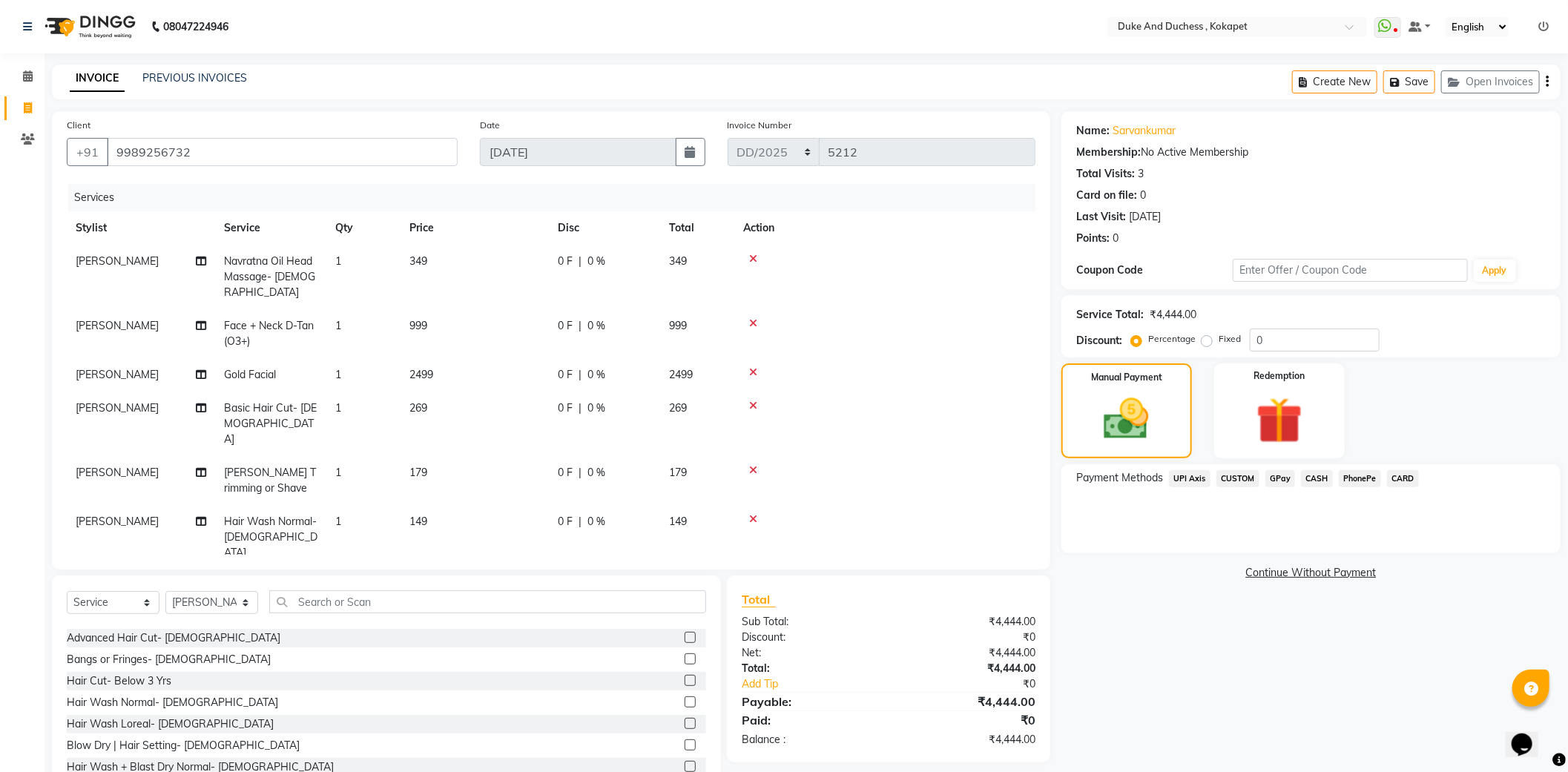
click at [1278, 478] on span "GPay" at bounding box center [1280, 478] width 30 height 17
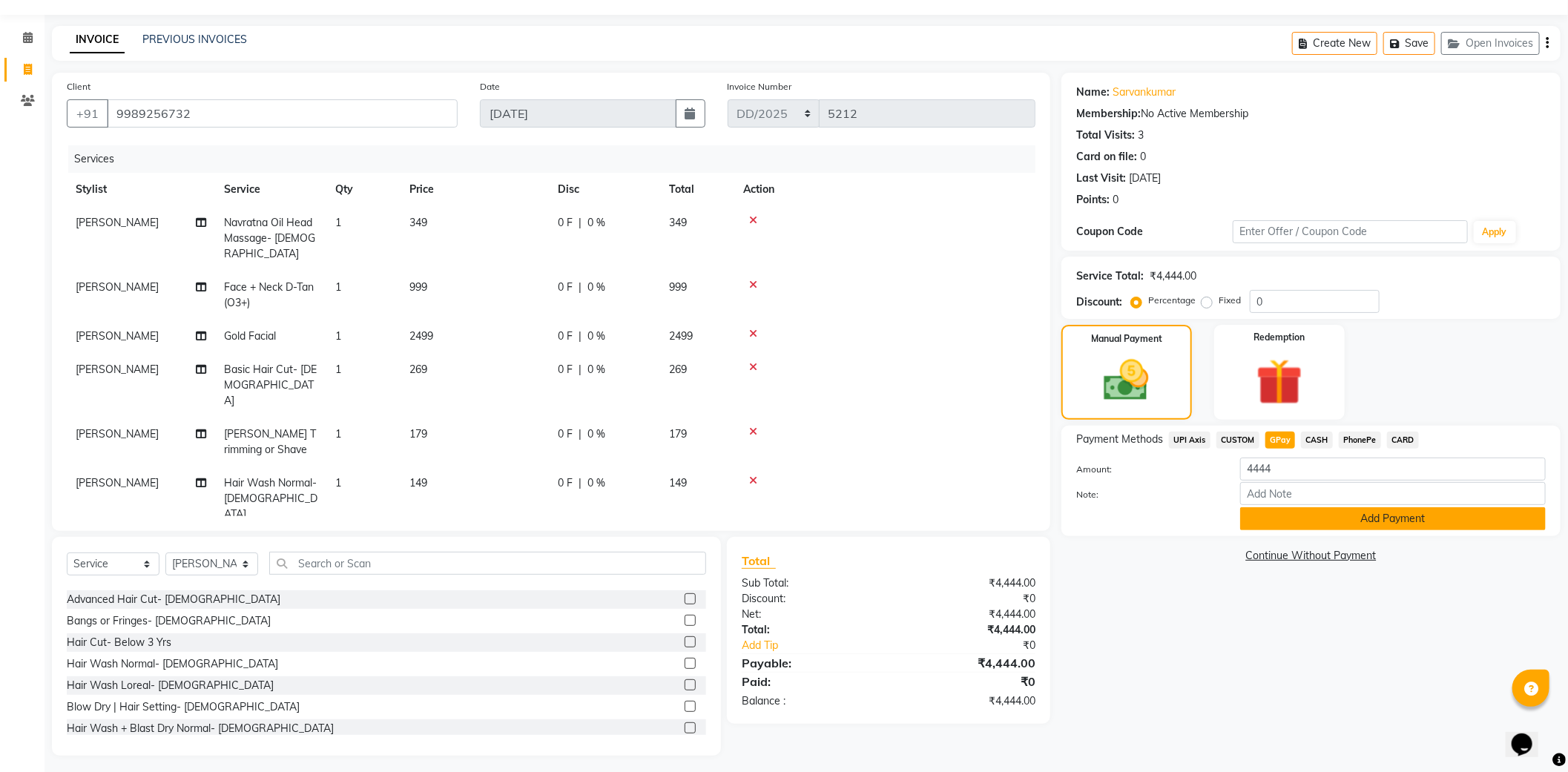
click at [1318, 514] on button "Add Payment" at bounding box center [1392, 518] width 305 height 23
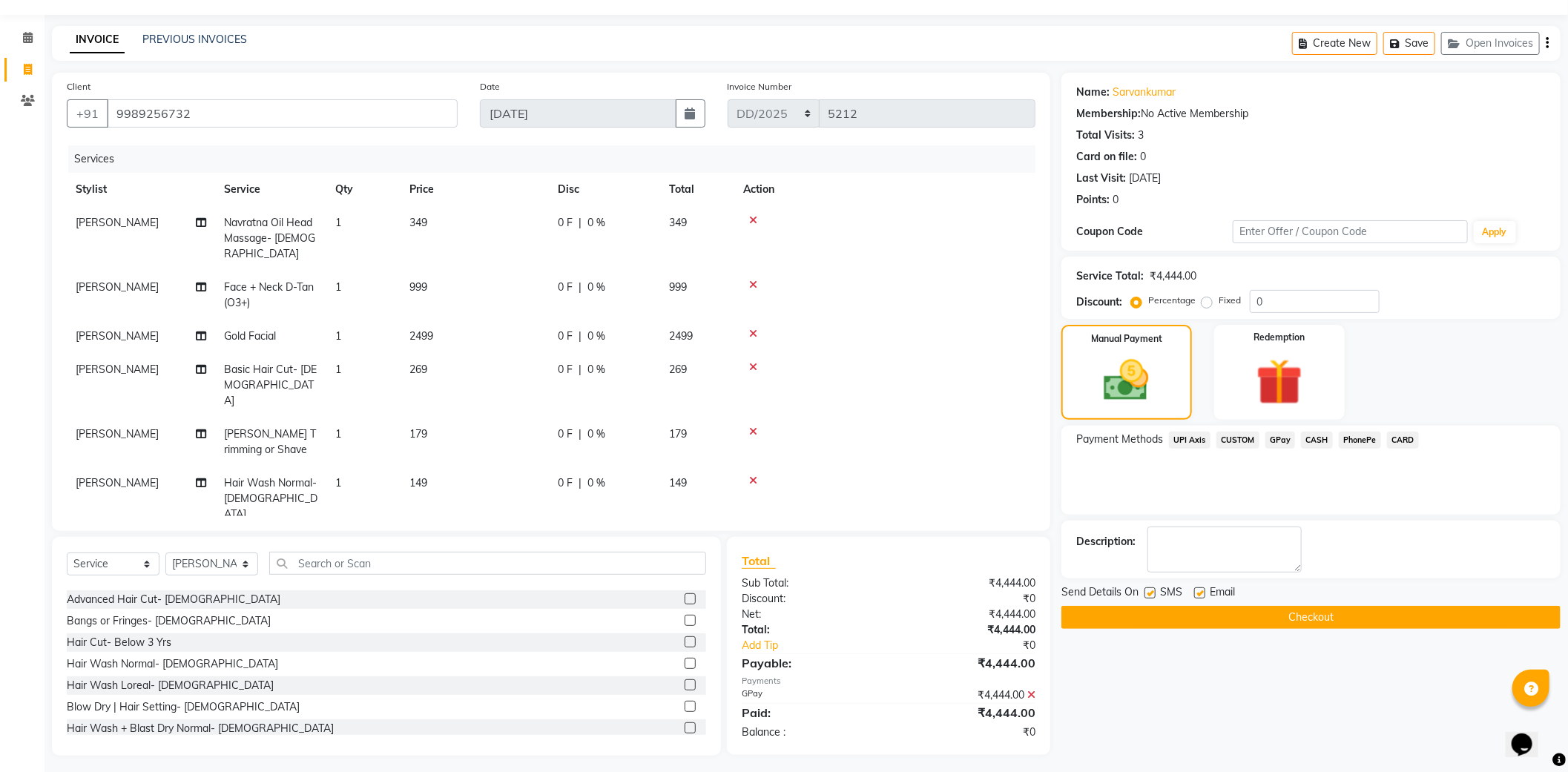
click at [1203, 619] on button "Checkout" at bounding box center [1311, 617] width 499 height 23
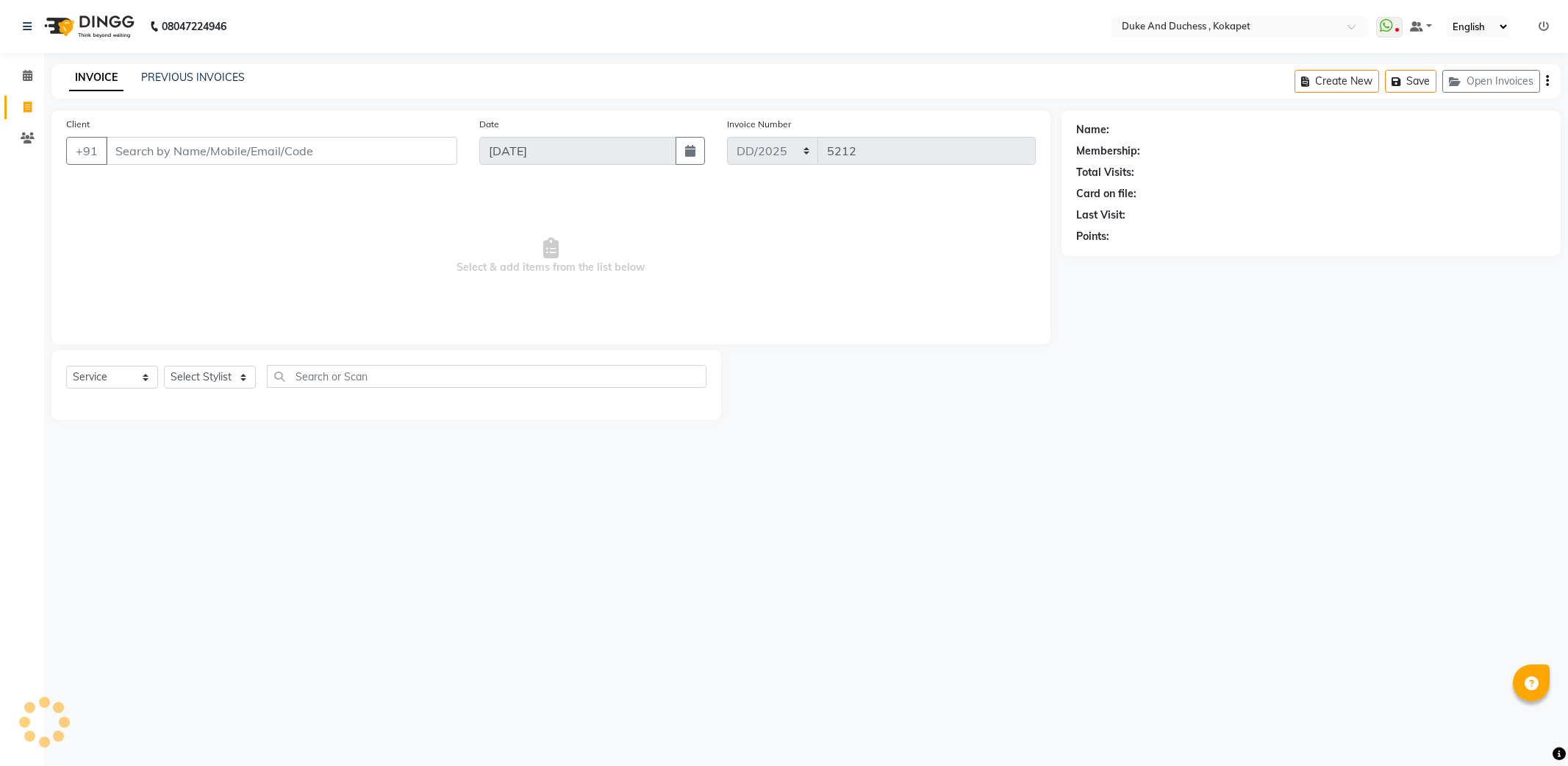
select select "service"
click at [200, 369] on select "Select Stylist Admin [PERSON_NAME] [PERSON_NAME] [PERSON_NAME] [PERSON_NAME] [P…" at bounding box center [210, 377] width 92 height 23
select select "74452"
click at [164, 366] on select "Select Stylist Admin [PERSON_NAME] [PERSON_NAME] [PERSON_NAME] [PERSON_NAME] [P…" at bounding box center [210, 377] width 92 height 23
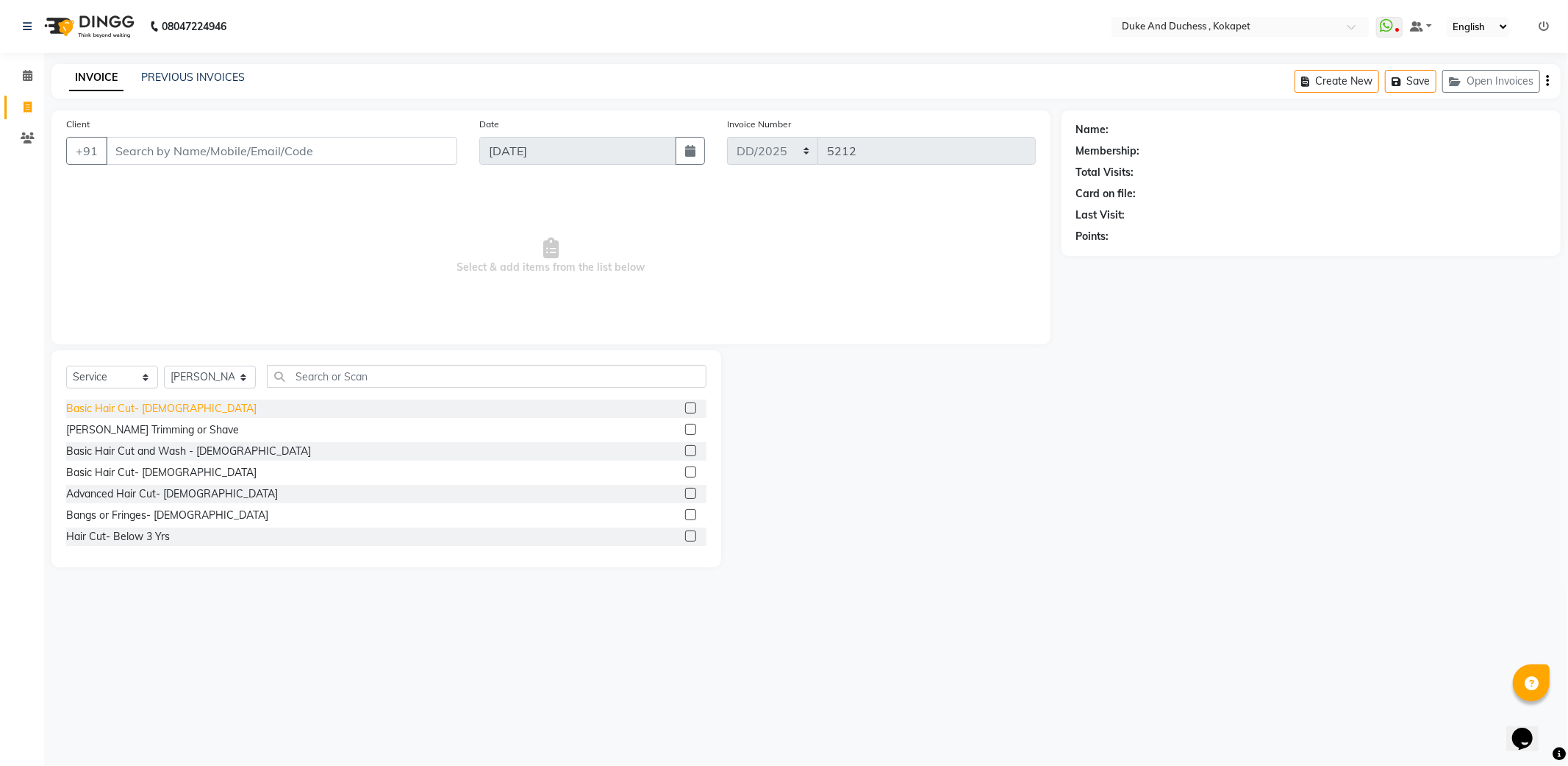
click at [152, 414] on div "Basic Hair Cut- [DEMOGRAPHIC_DATA]" at bounding box center [162, 409] width 190 height 15
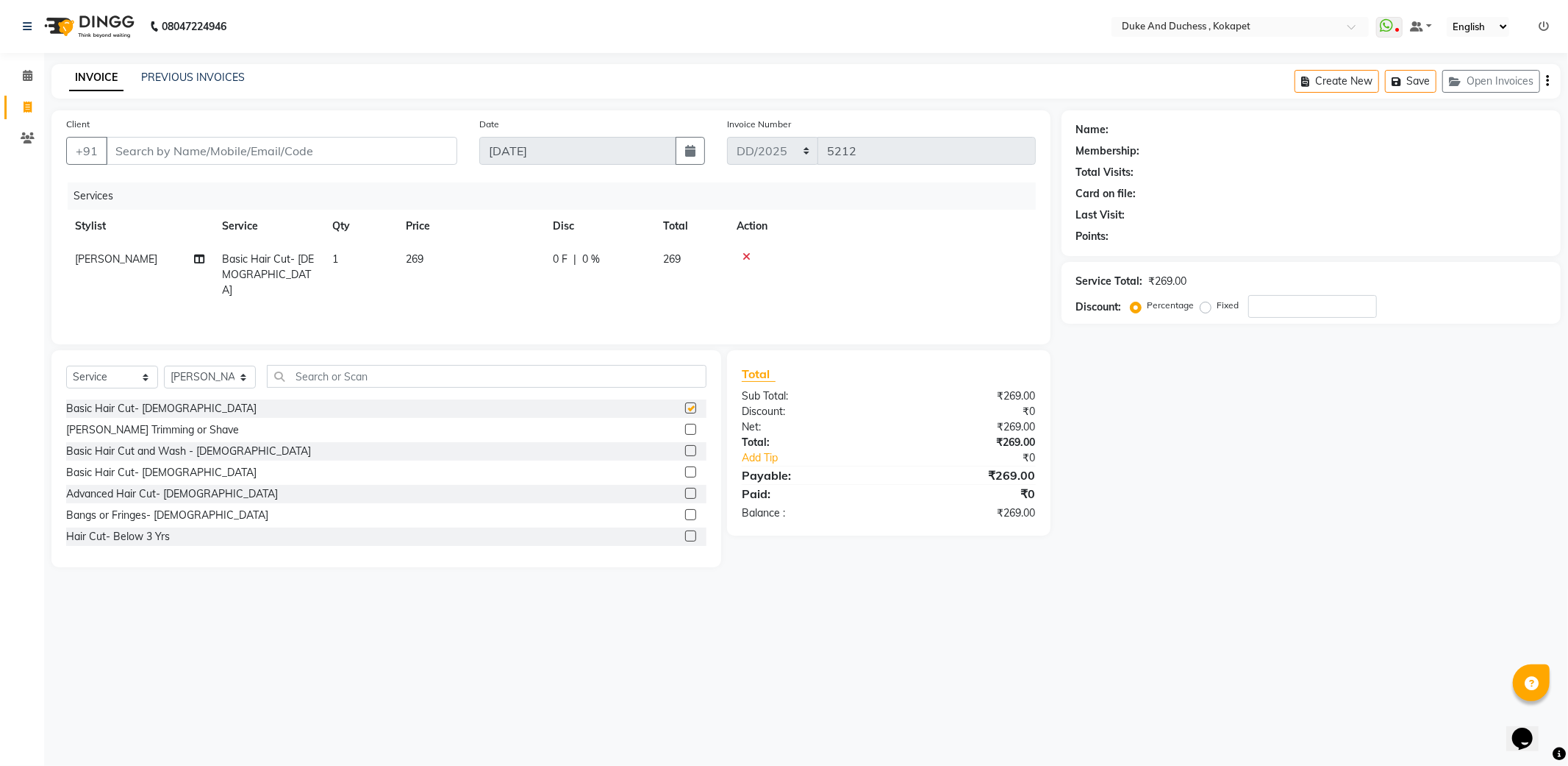
checkbox input "false"
click at [149, 155] on input "Client" at bounding box center [281, 150] width 351 height 28
type input "9"
type input "0"
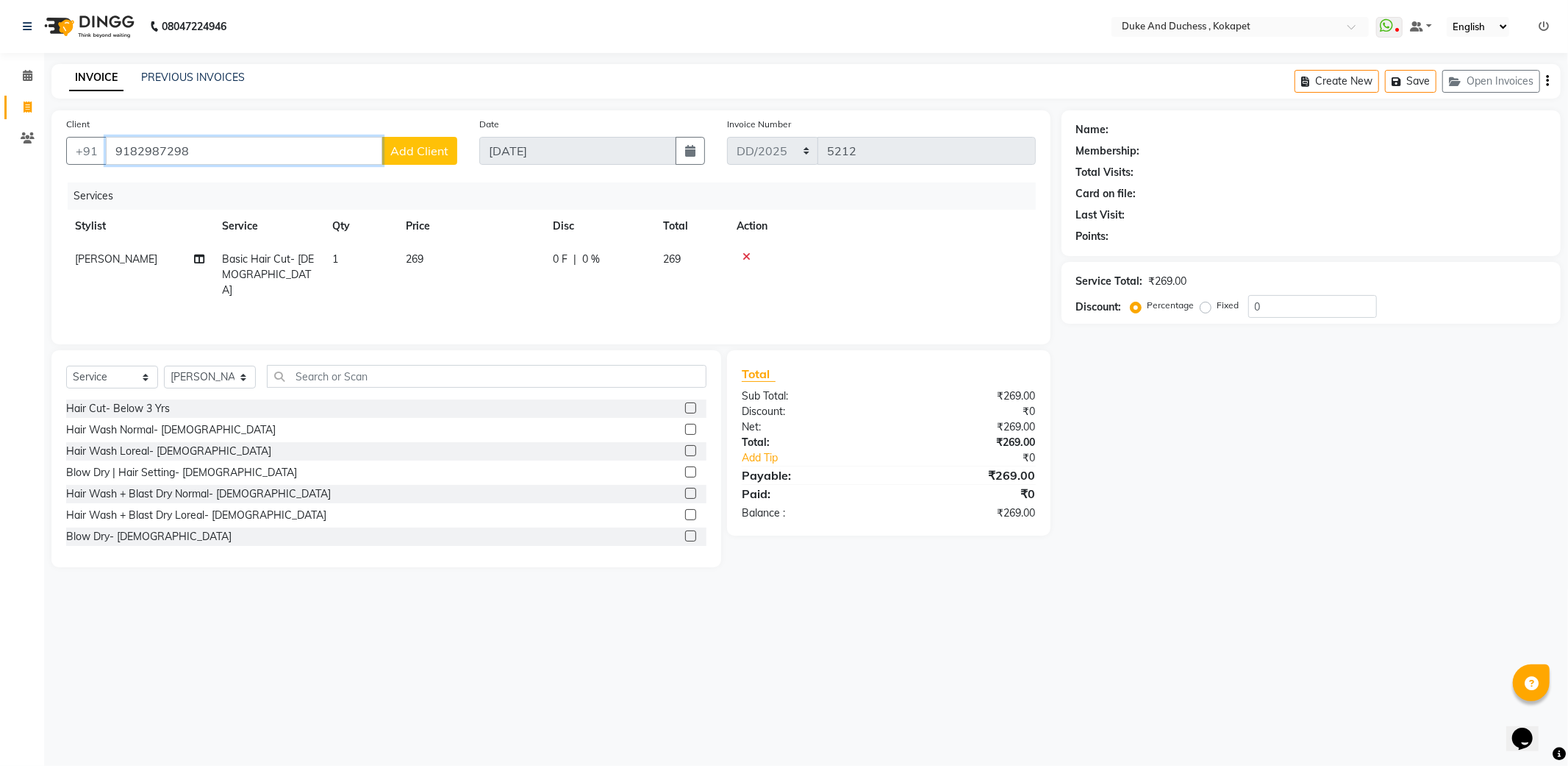
type input "9182987298"
click at [408, 154] on span "Add Client" at bounding box center [419, 150] width 58 height 14
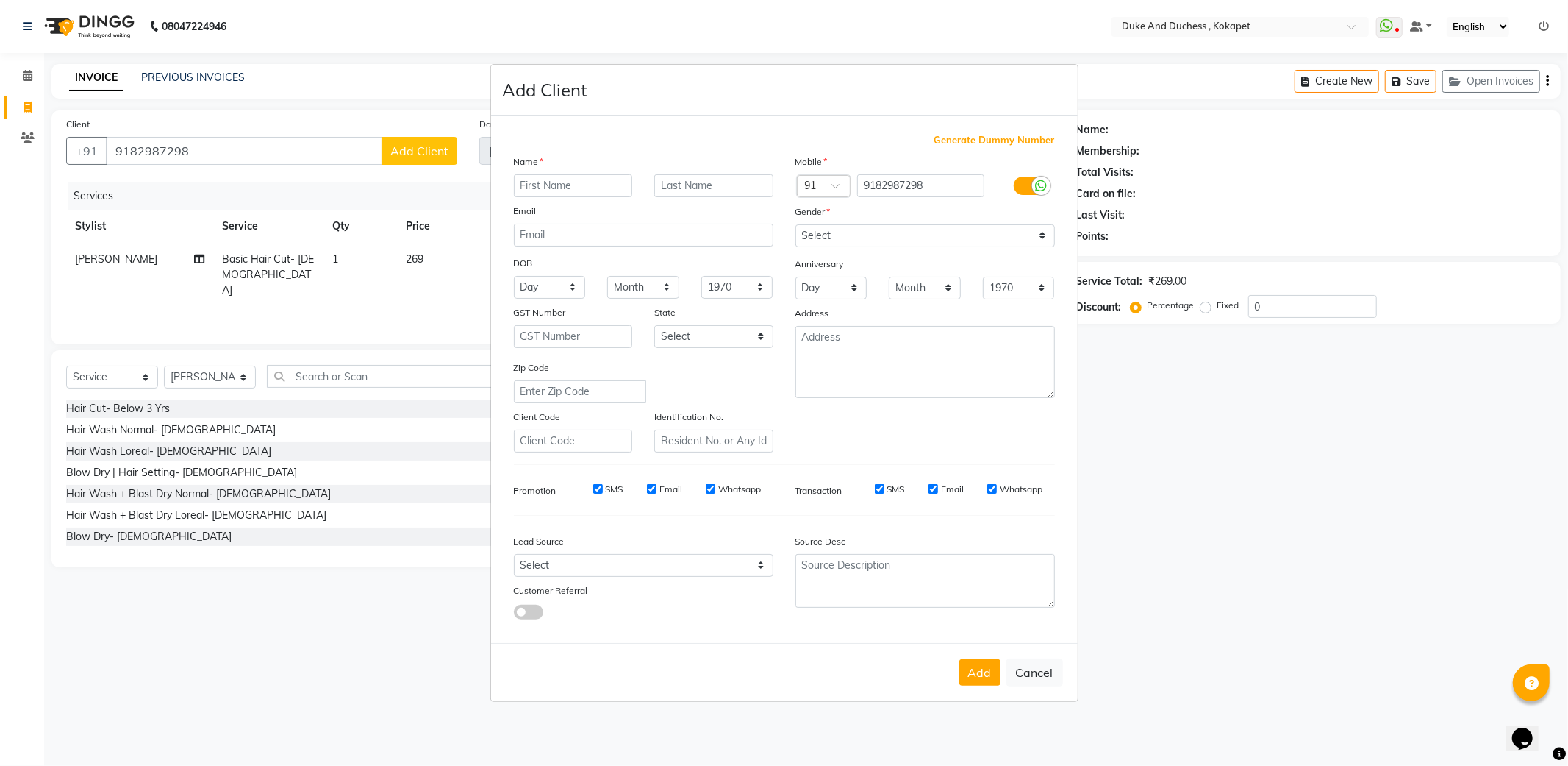
click at [578, 183] on input "text" at bounding box center [574, 186] width 119 height 23
type input "sandip"
click at [830, 225] on select "Select [DEMOGRAPHIC_DATA] [DEMOGRAPHIC_DATA] Other Prefer Not To Say" at bounding box center [926, 236] width 260 height 23
select select "[DEMOGRAPHIC_DATA]"
click at [796, 224] on select "Select [DEMOGRAPHIC_DATA] [DEMOGRAPHIC_DATA] Other Prefer Not To Say" at bounding box center [926, 236] width 260 height 23
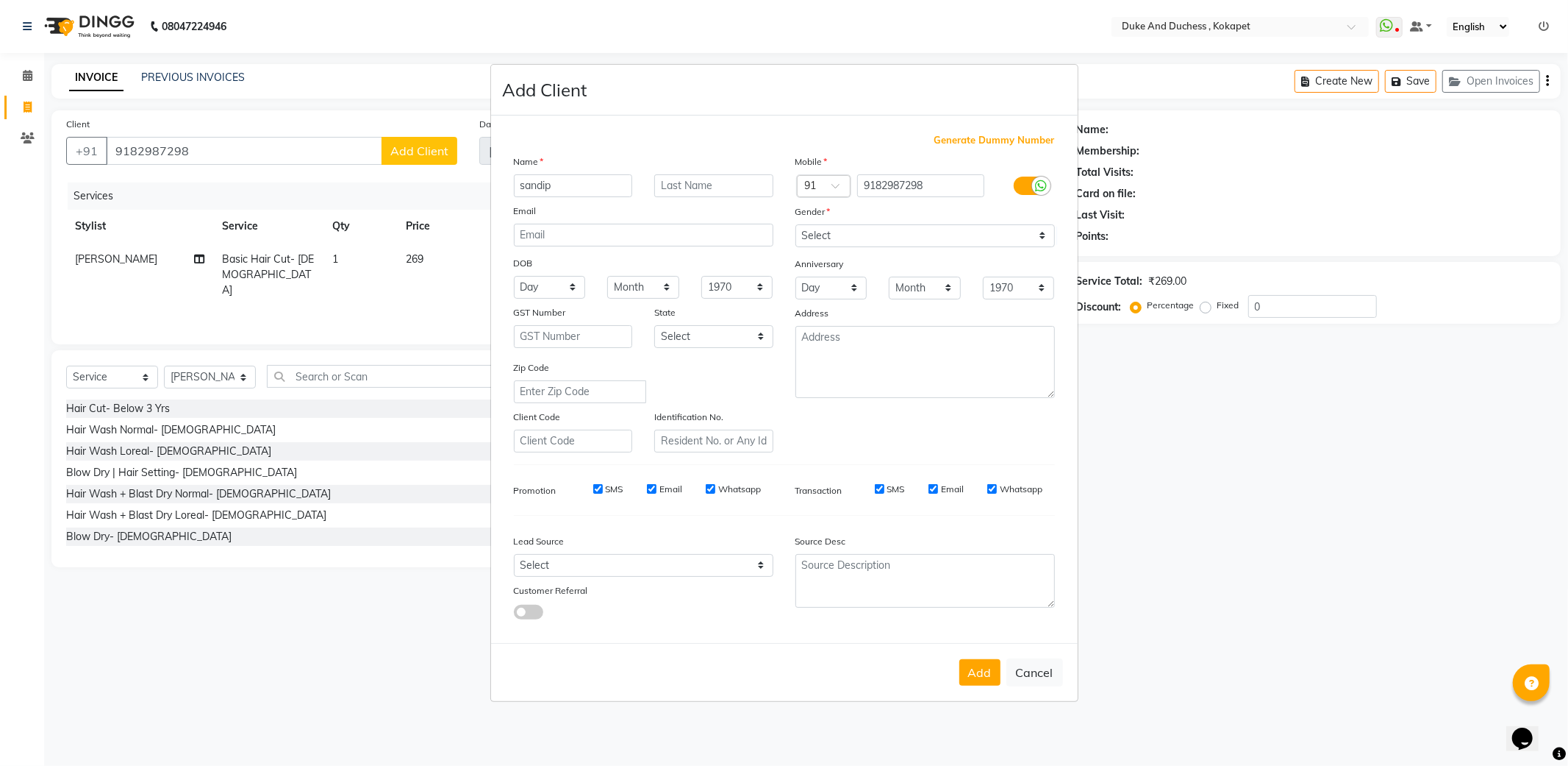
click at [969, 667] on button "Add" at bounding box center [980, 672] width 42 height 26
select select
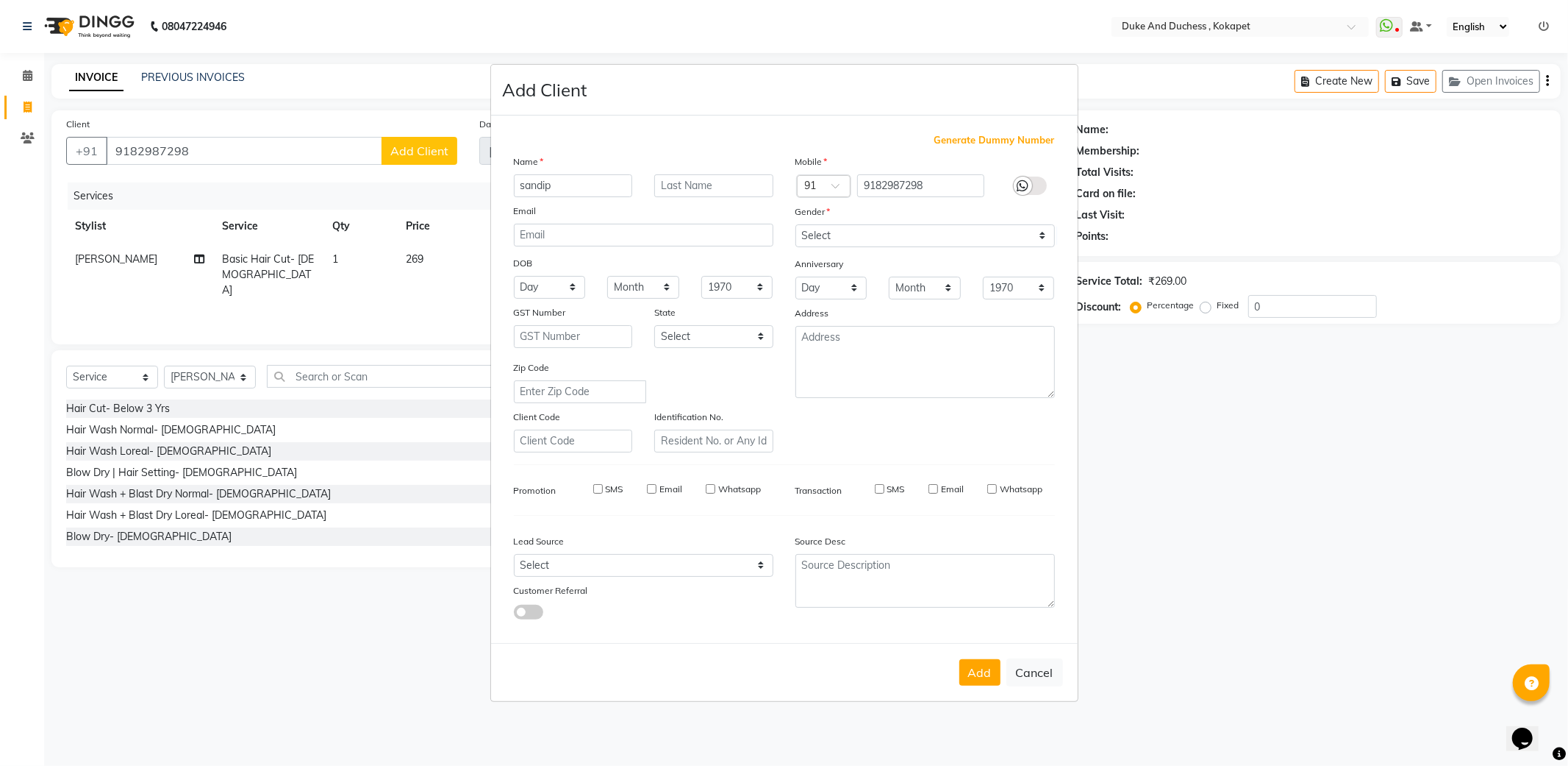
select select
checkbox input "false"
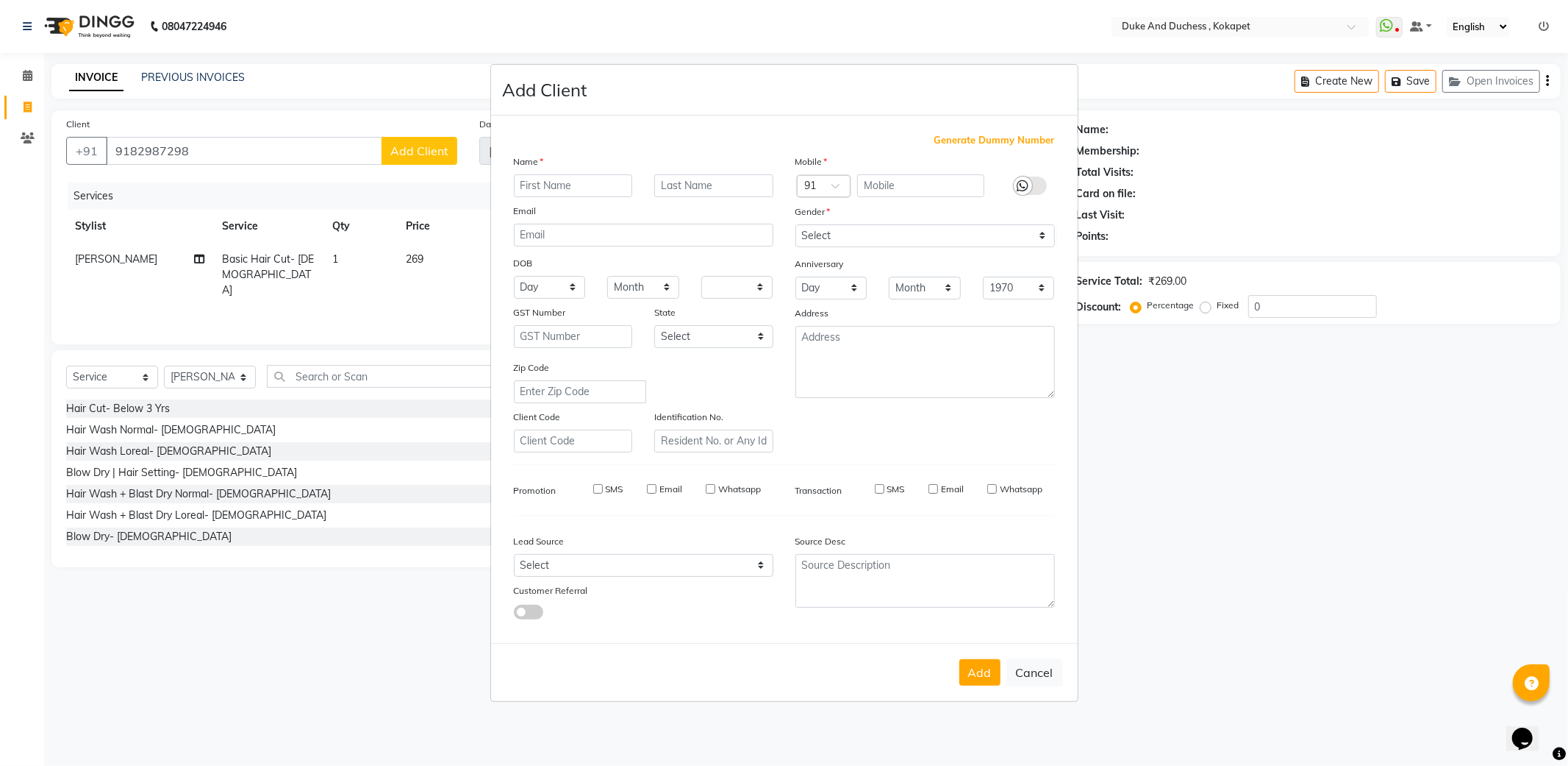
checkbox input "false"
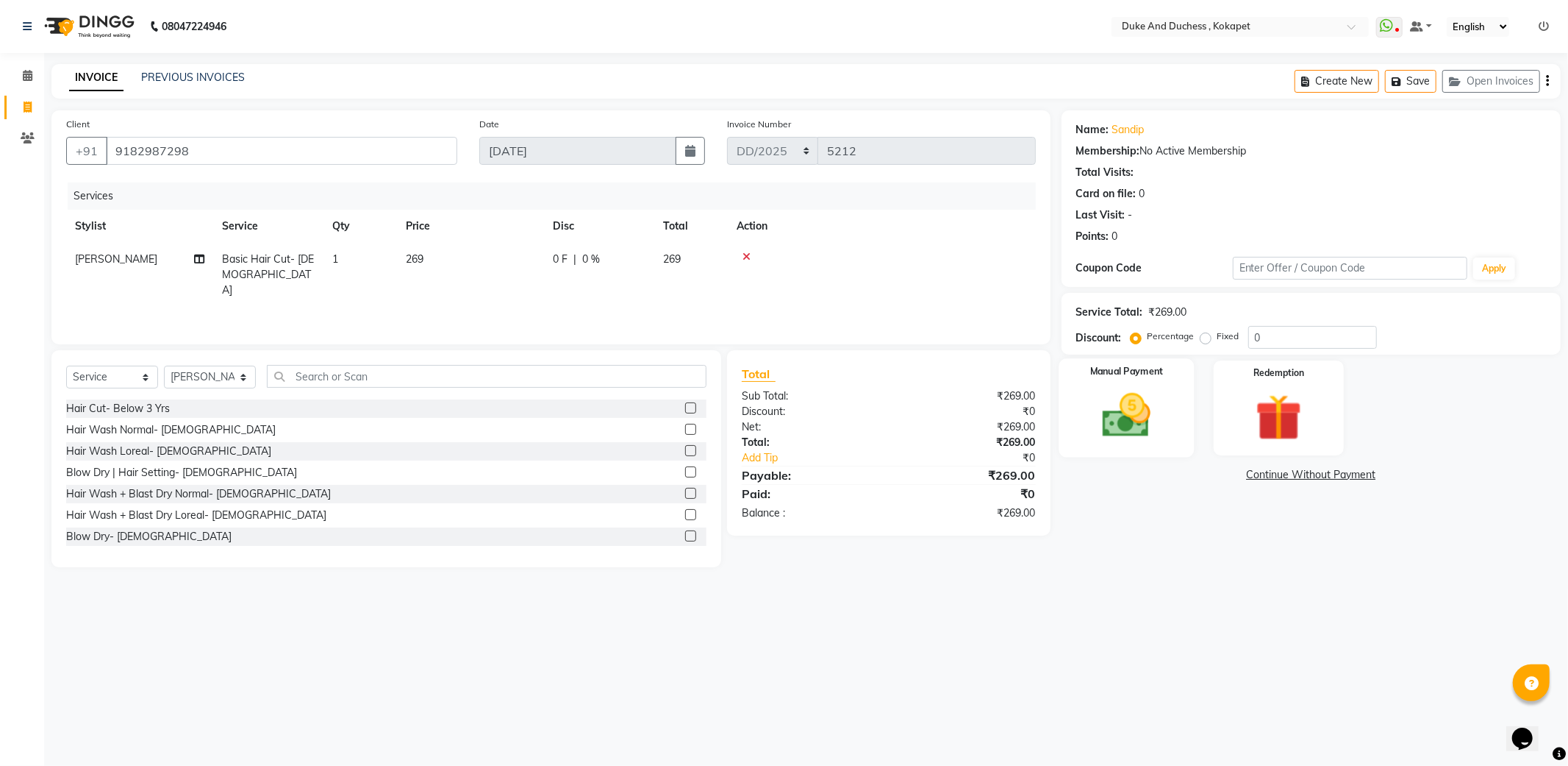
click at [1114, 397] on img at bounding box center [1126, 415] width 79 height 56
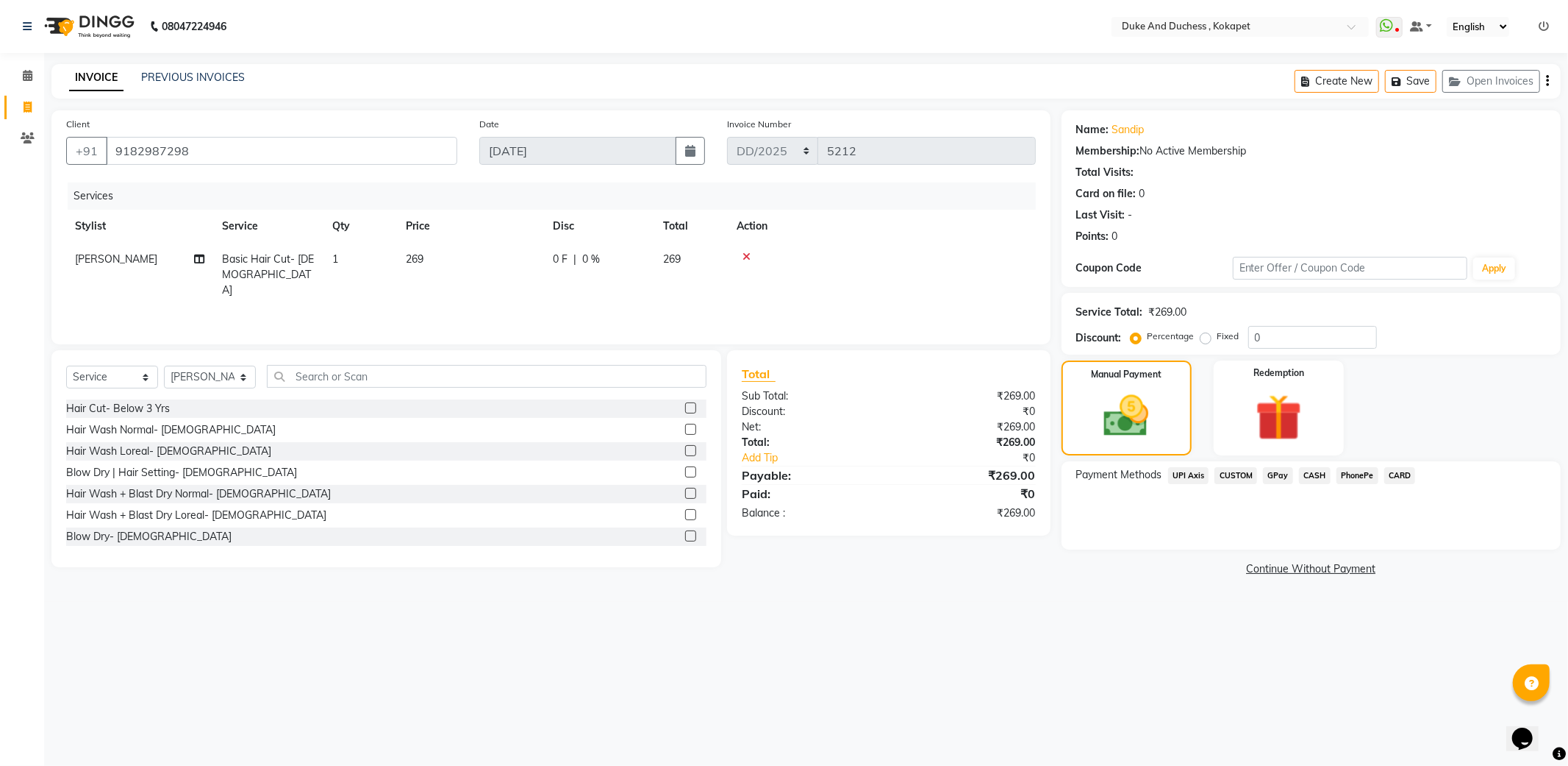
click at [1191, 474] on span "UPI Axis" at bounding box center [1188, 475] width 42 height 17
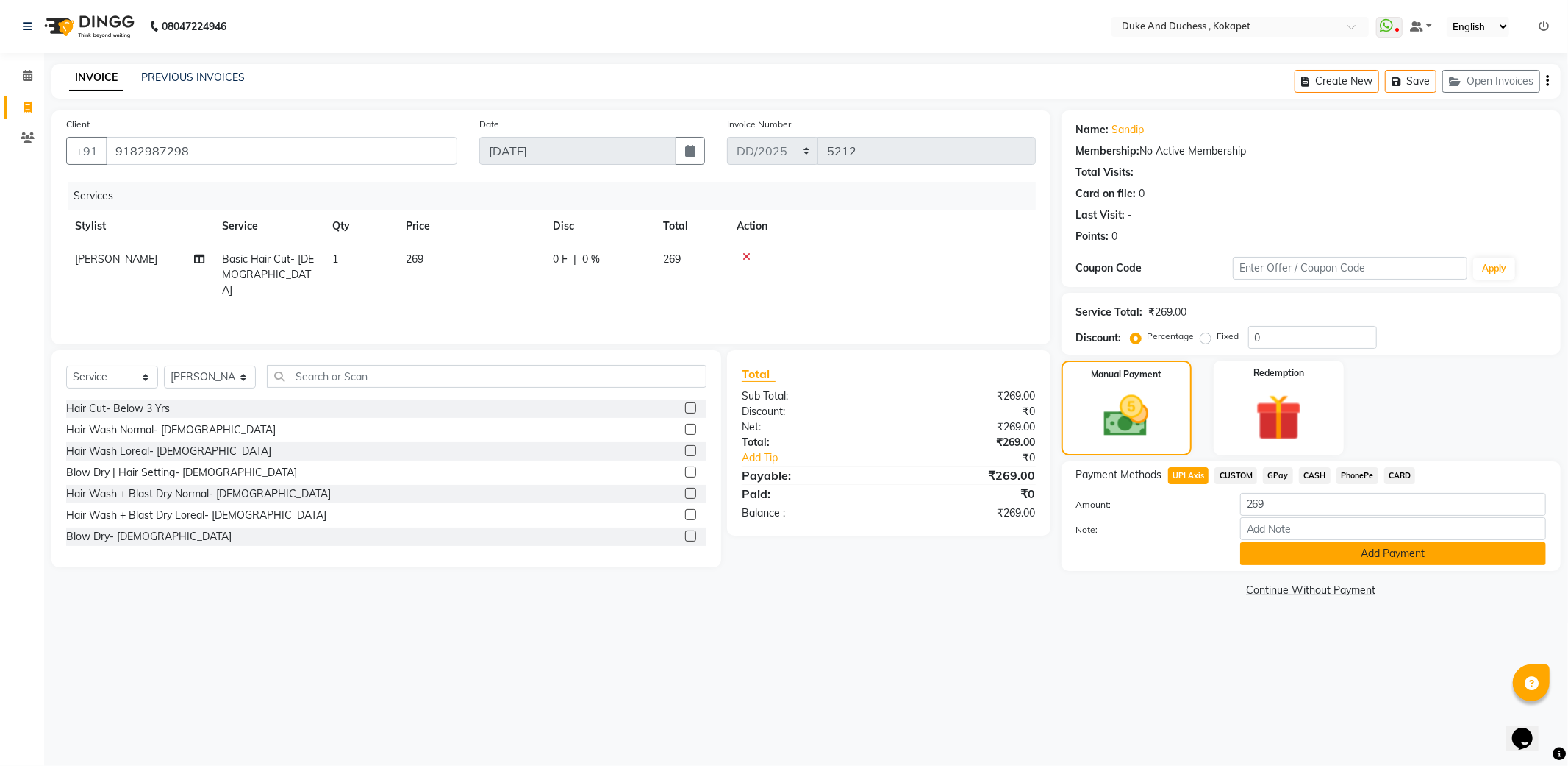
click at [1261, 555] on button "Add Payment" at bounding box center [1393, 554] width 306 height 23
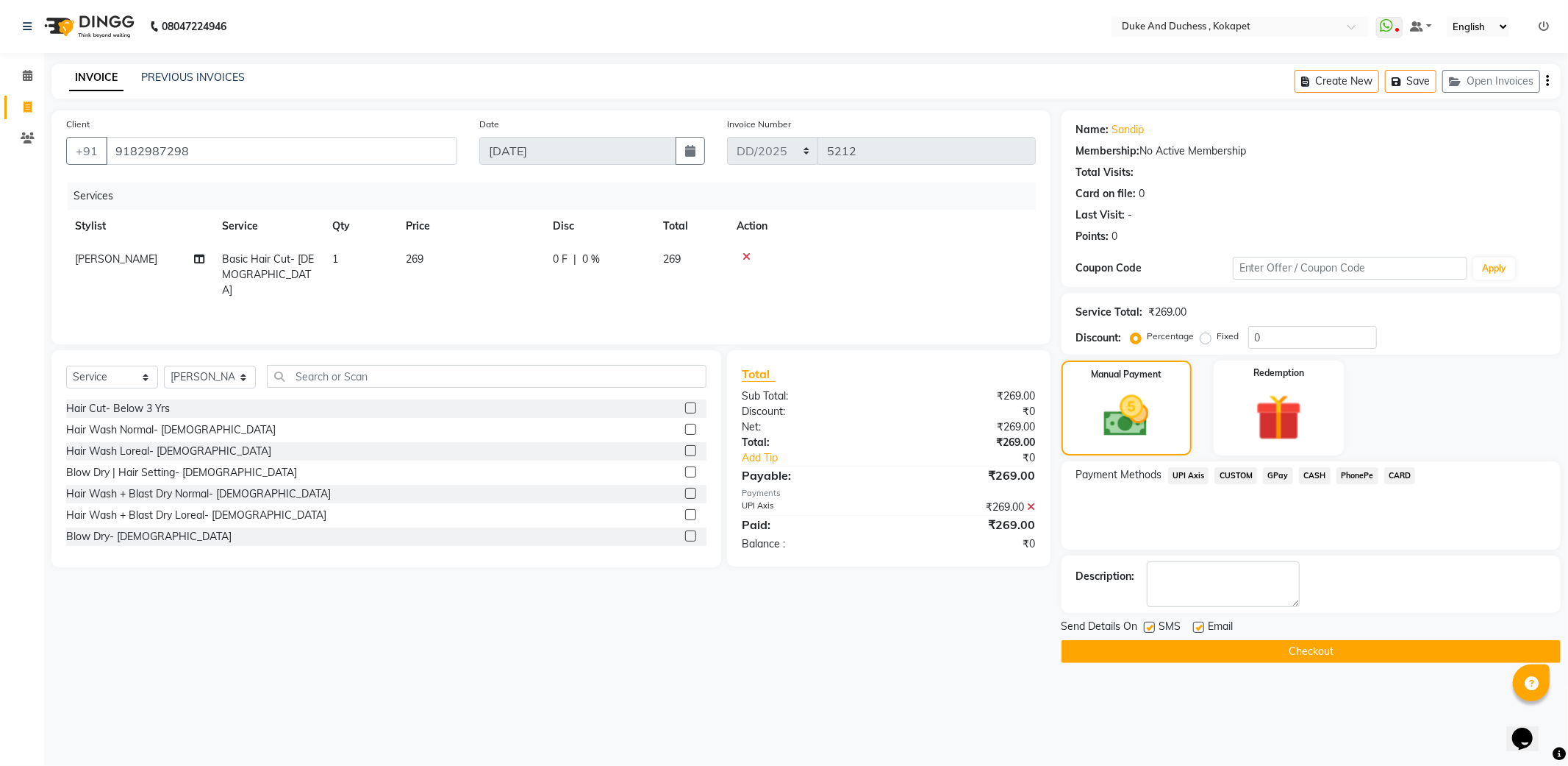
click at [1283, 646] on button "Checkout" at bounding box center [1311, 651] width 499 height 23
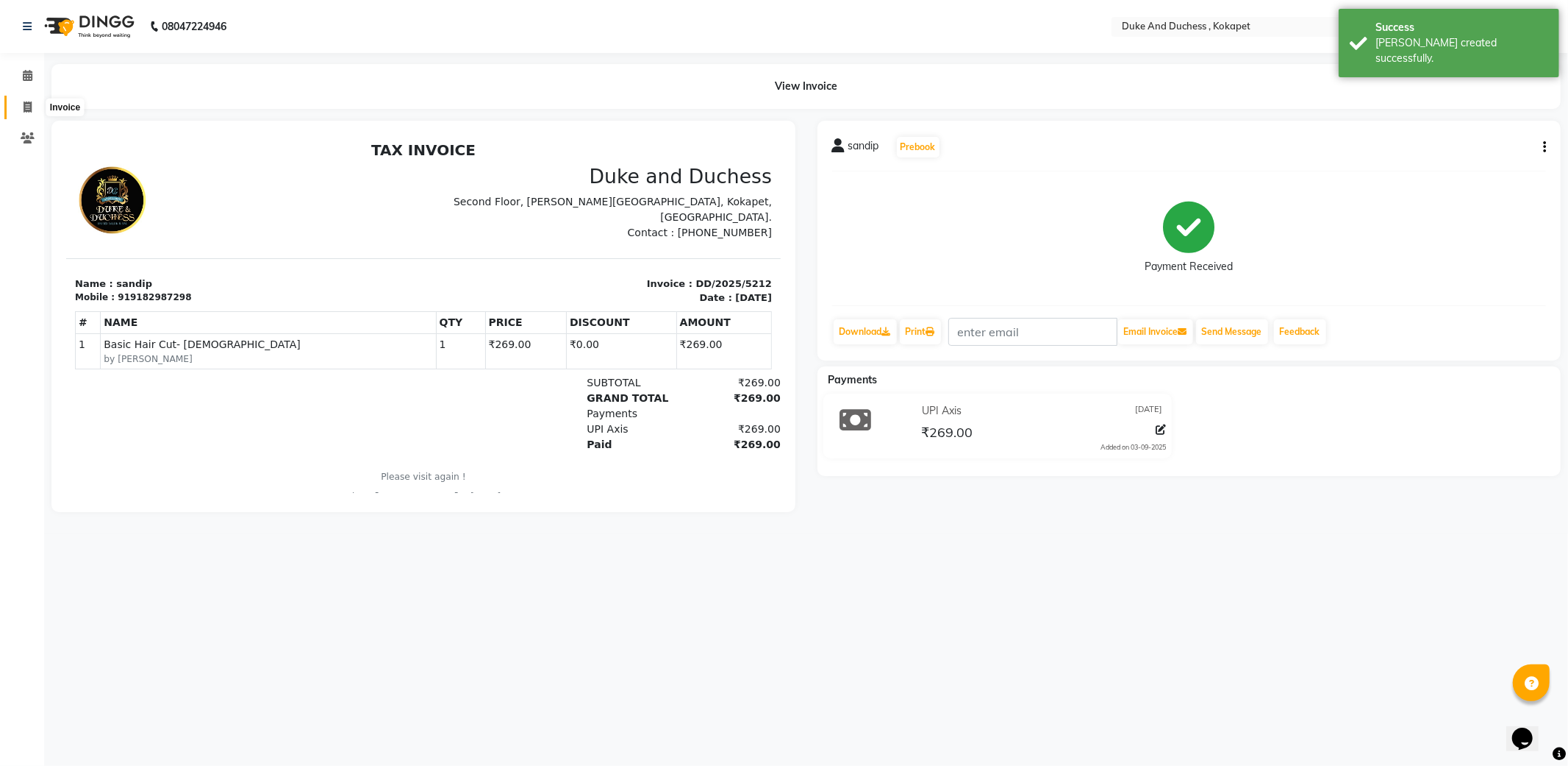
click at [28, 104] on icon at bounding box center [27, 107] width 8 height 11
select select "service"
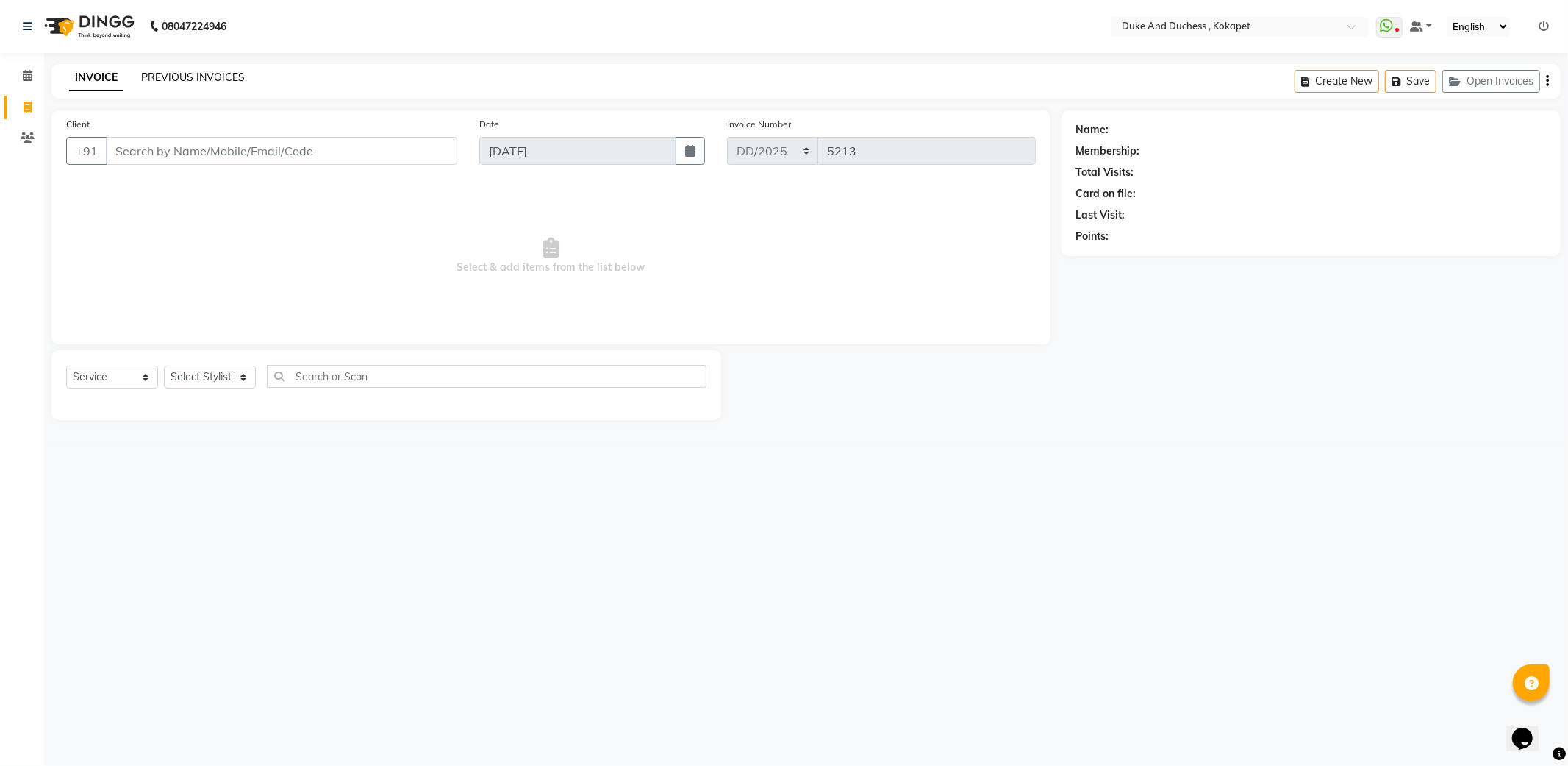
click at [210, 73] on link "PREVIOUS INVOICES" at bounding box center [193, 77] width 103 height 14
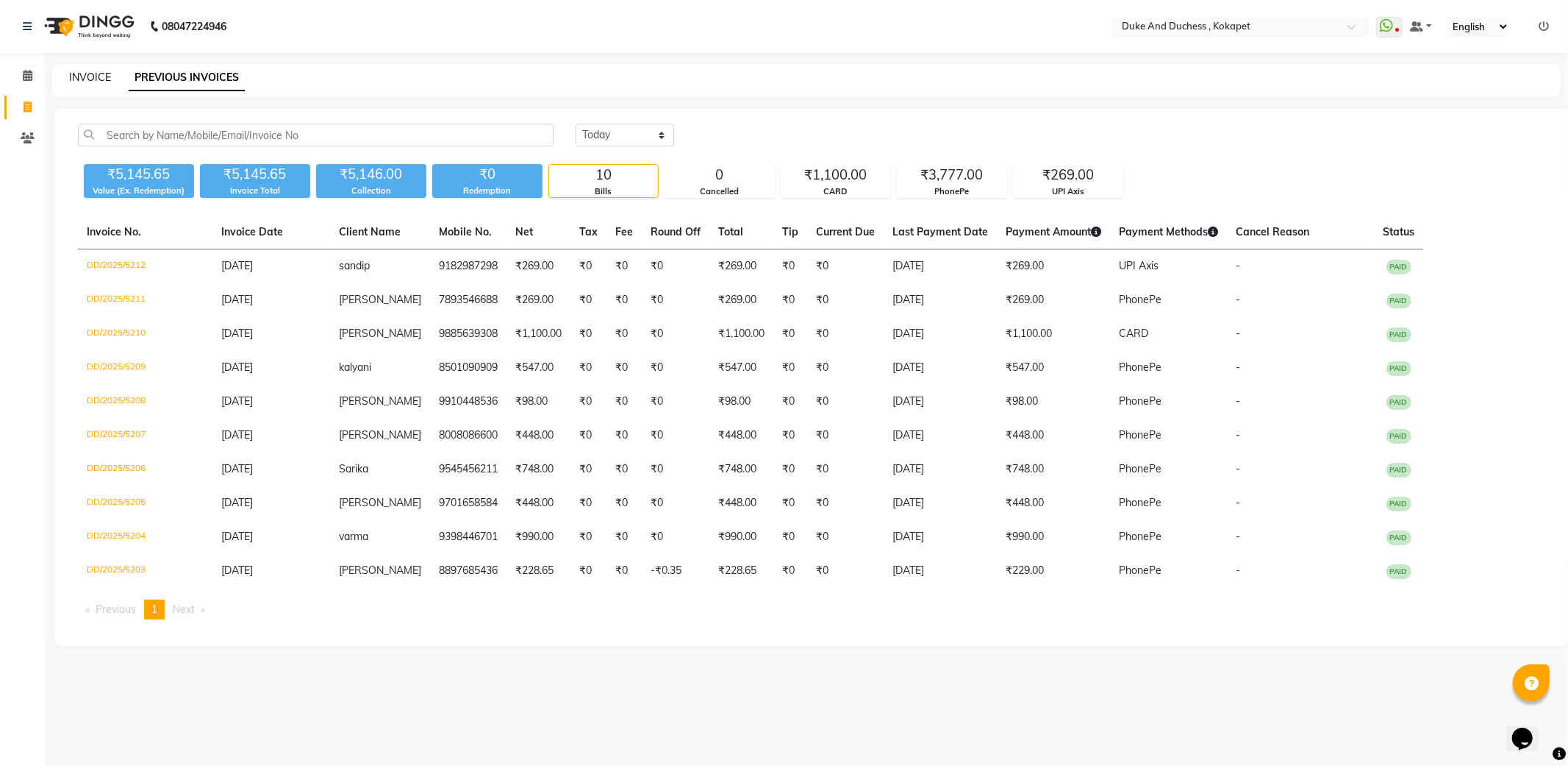
click at [90, 75] on link "INVOICE" at bounding box center [91, 77] width 42 height 14
select select "service"
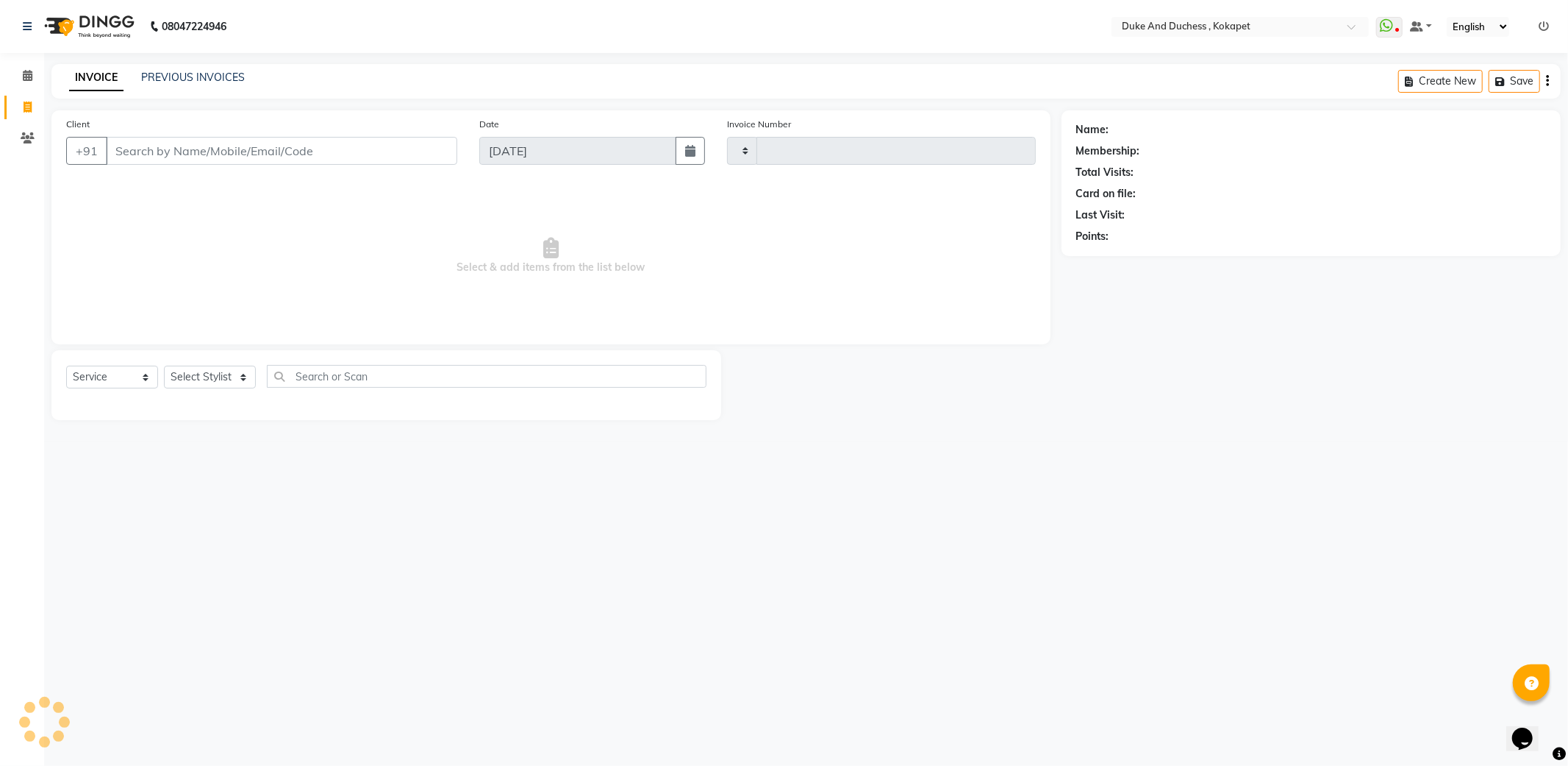
type input "5214"
select select "5687"
click at [189, 76] on link "PREVIOUS INVOICES" at bounding box center [193, 77] width 103 height 14
select select "service"
type input "5212"
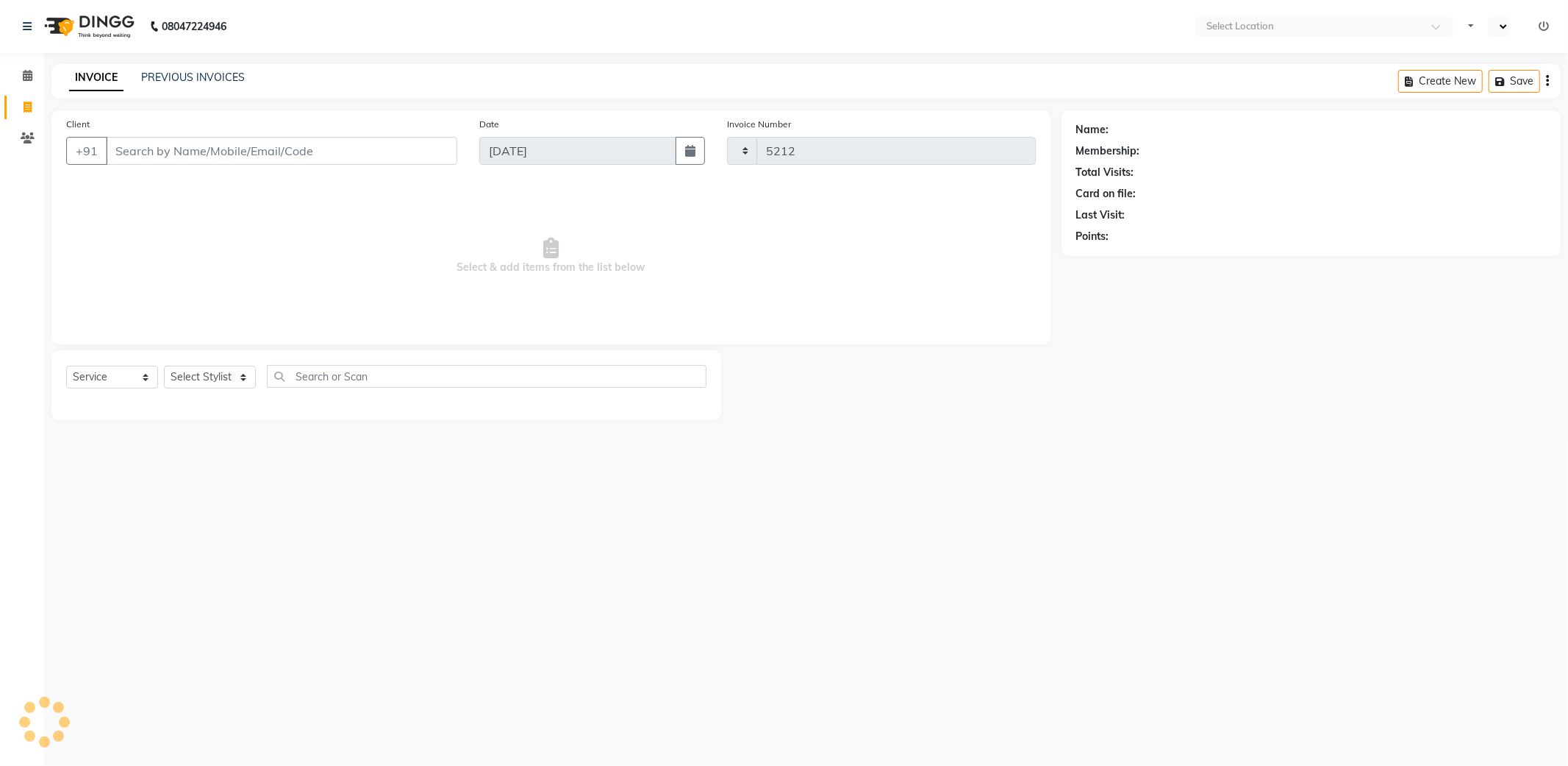
select select "en"
select select "5687"
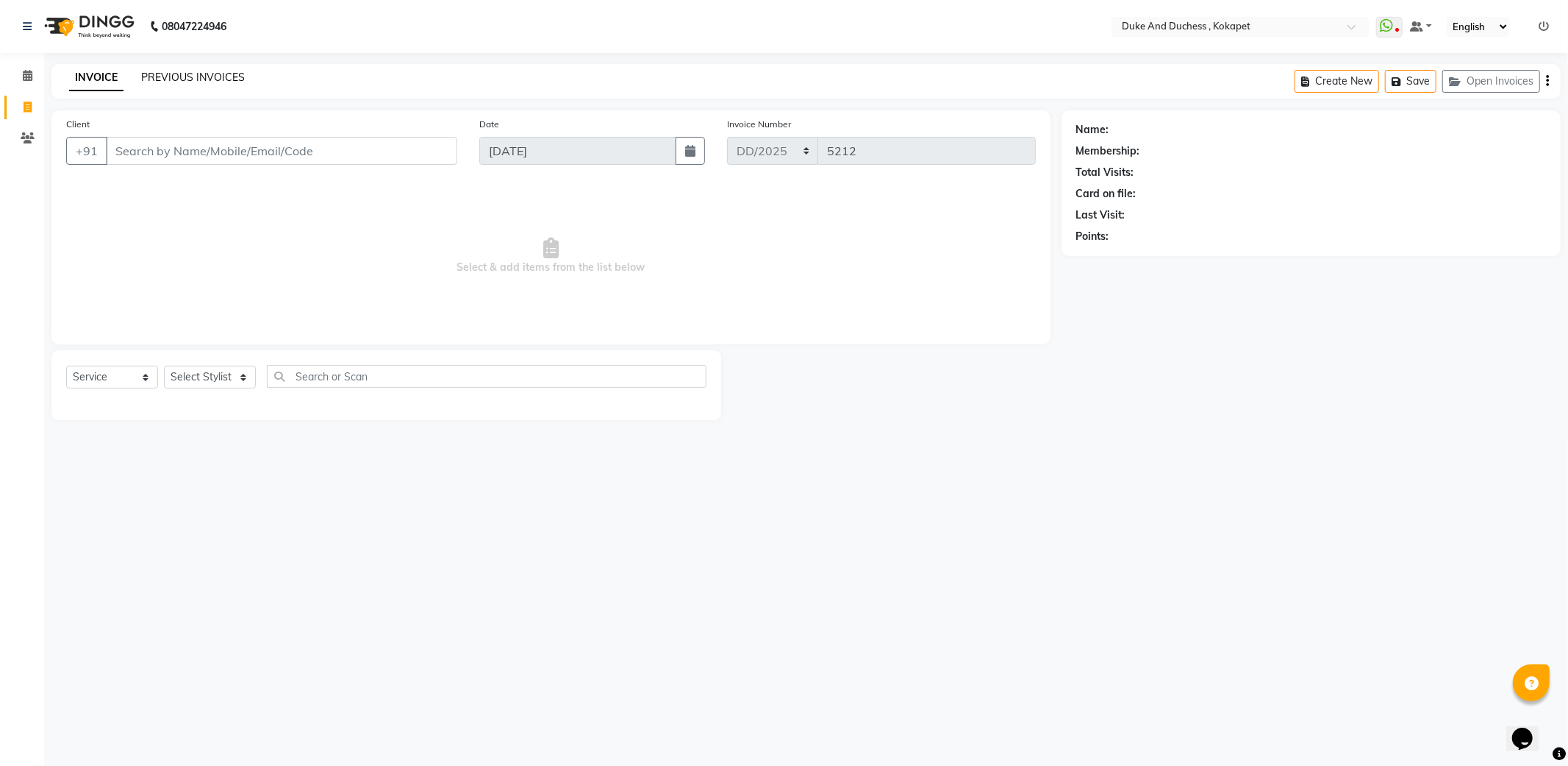
click at [224, 82] on link "PREVIOUS INVOICES" at bounding box center [193, 77] width 103 height 14
